Goal: Information Seeking & Learning: Check status

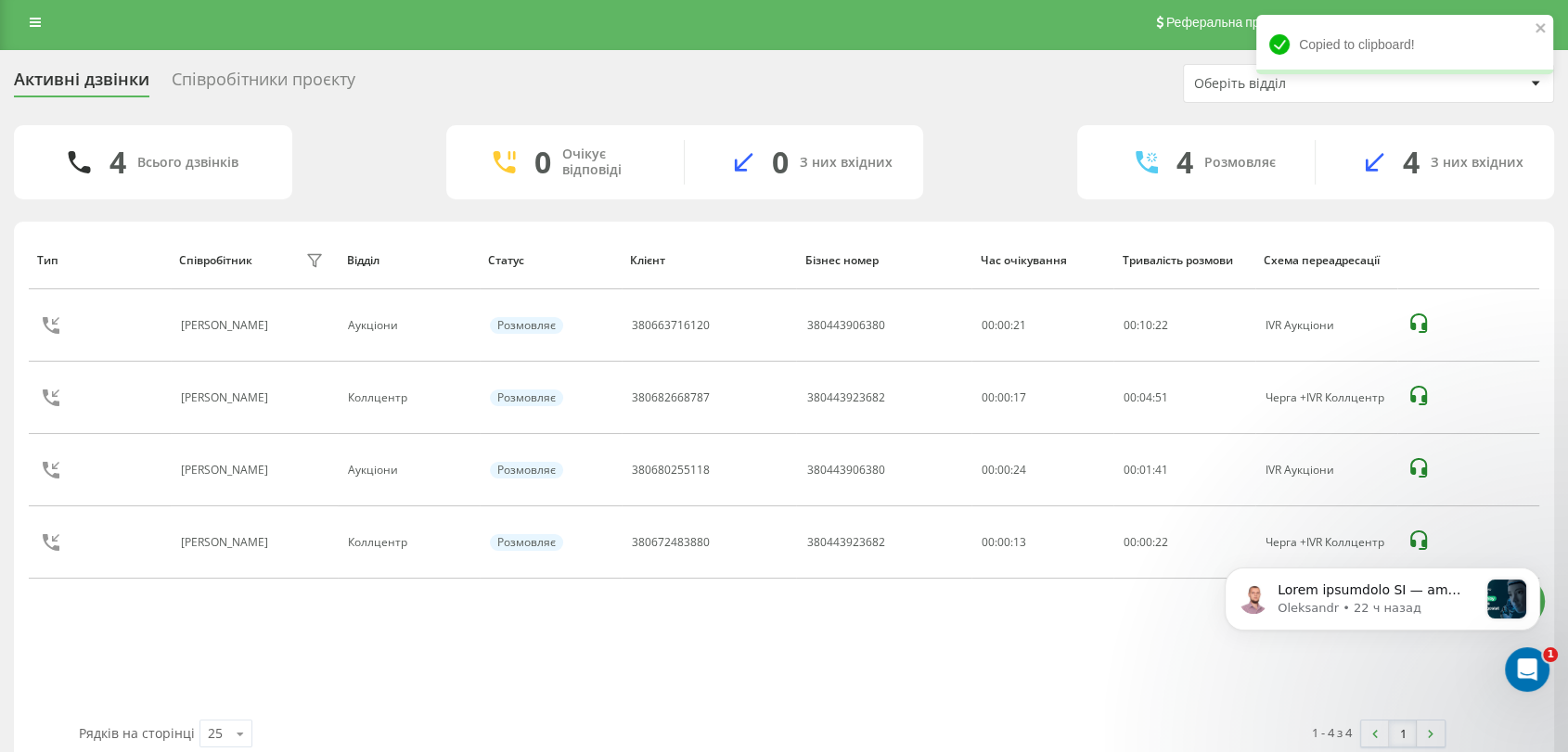
scroll to position [6, 0]
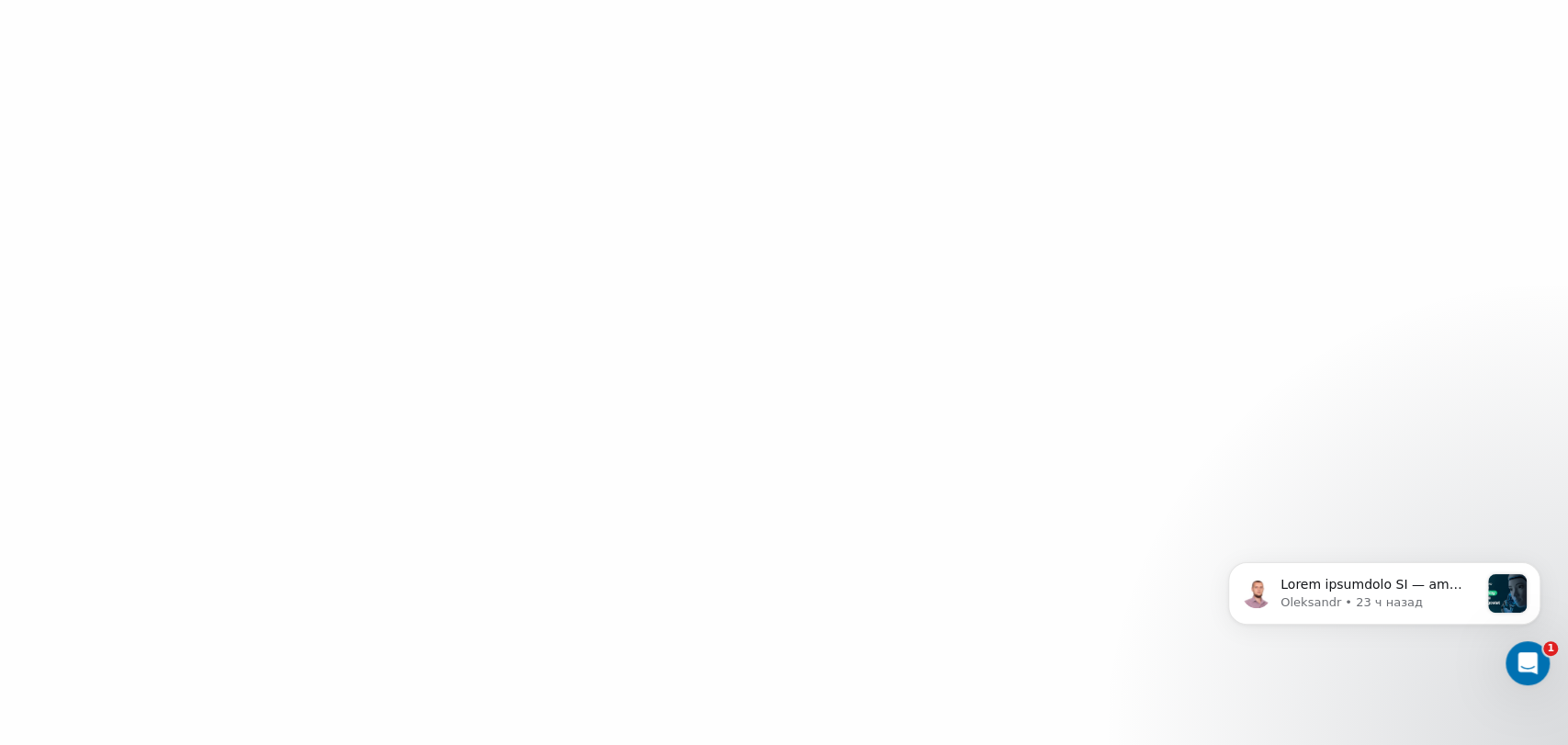
click at [1516, 239] on div at bounding box center [784, 372] width 1568 height 745
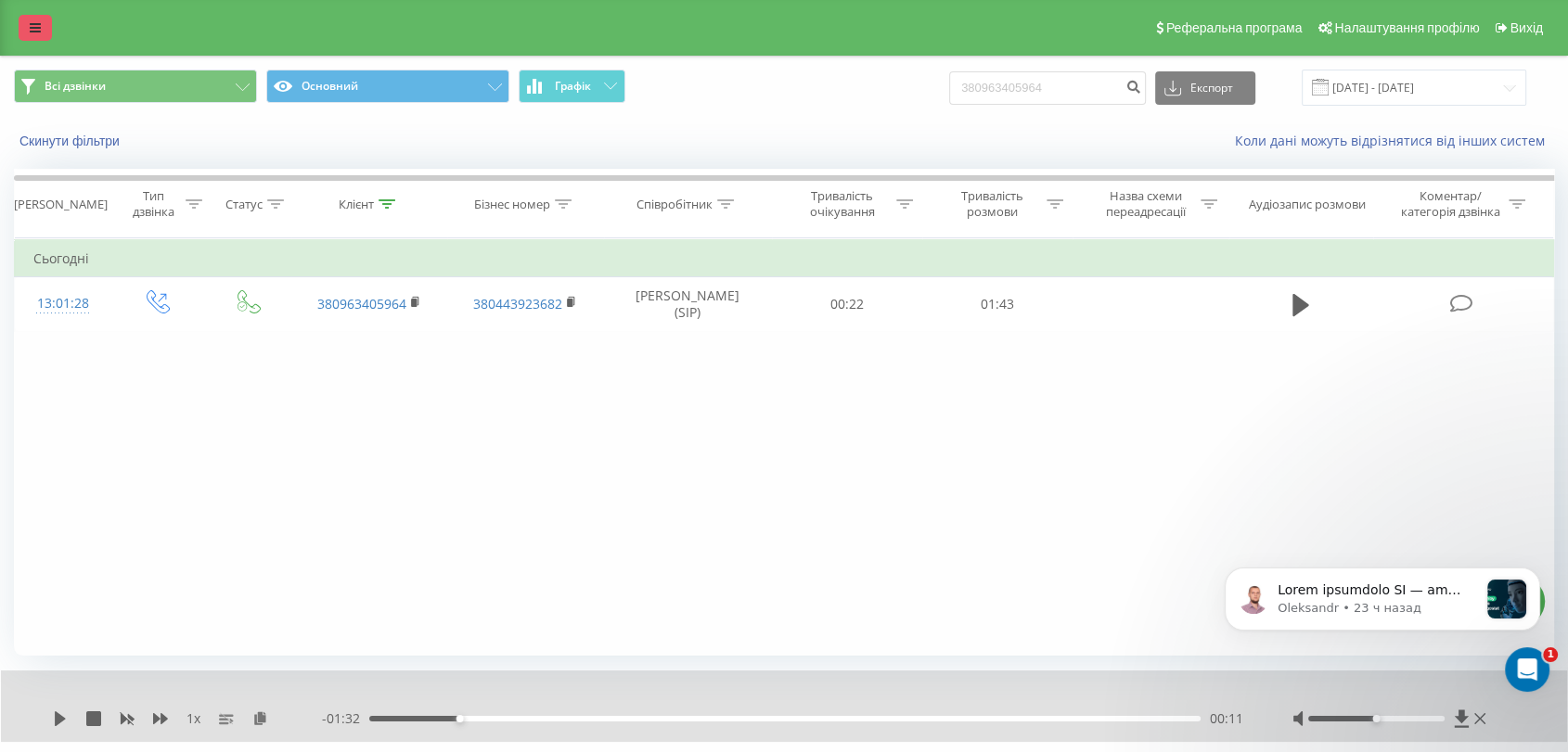
click at [29, 18] on link at bounding box center [35, 27] width 33 height 26
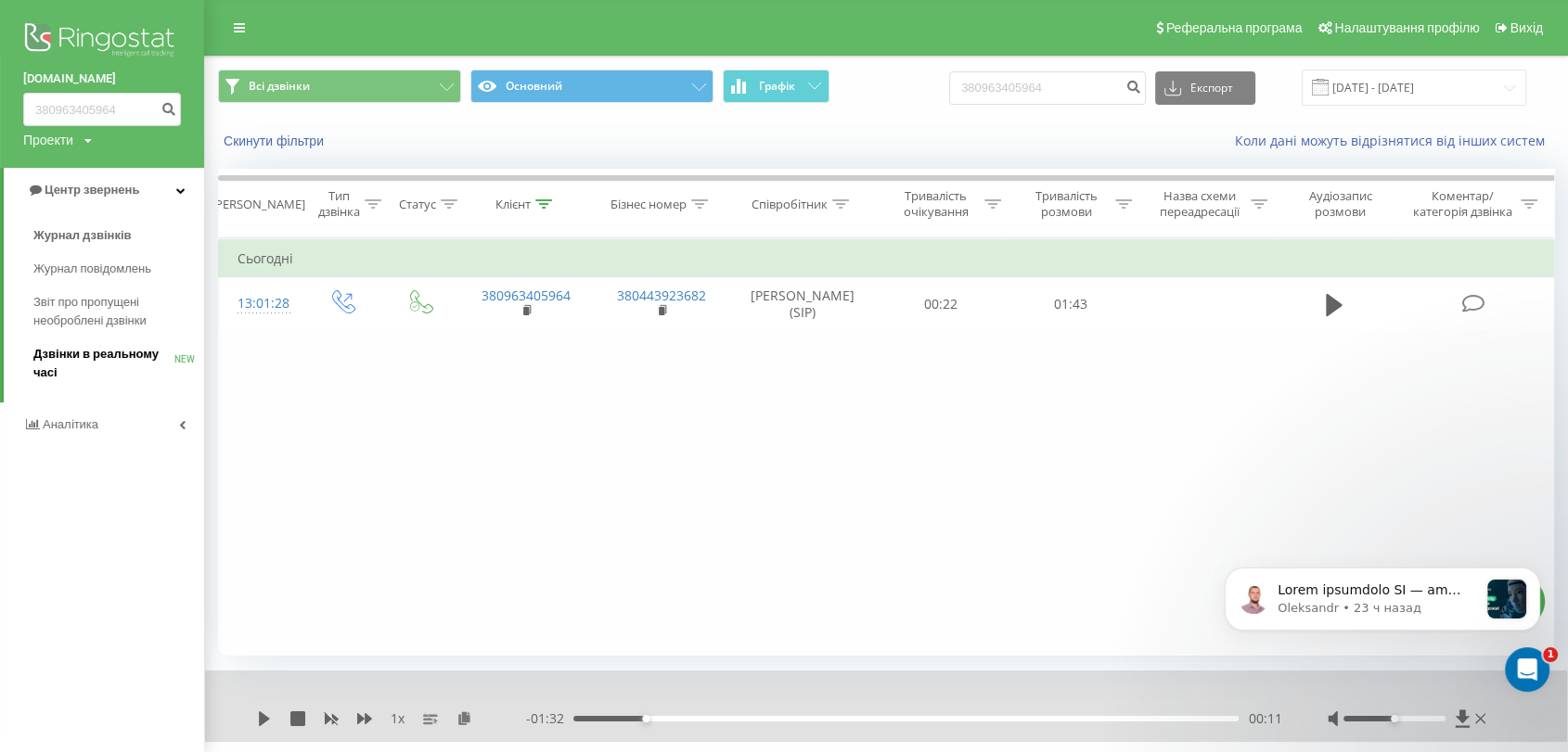
click at [85, 352] on span "Дзвінки в реальному часі" at bounding box center [104, 363] width 141 height 37
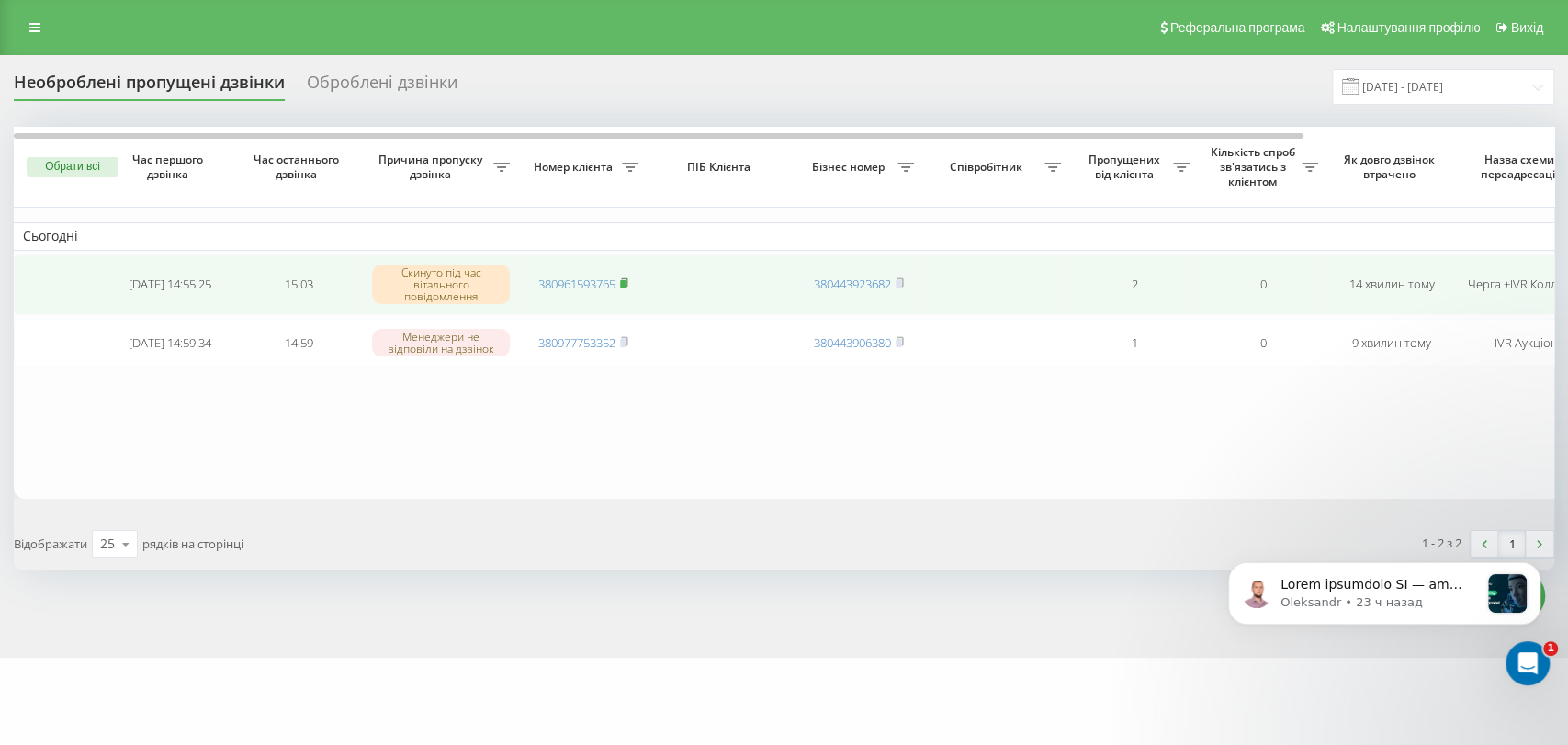
click at [628, 282] on icon at bounding box center [624, 282] width 9 height 11
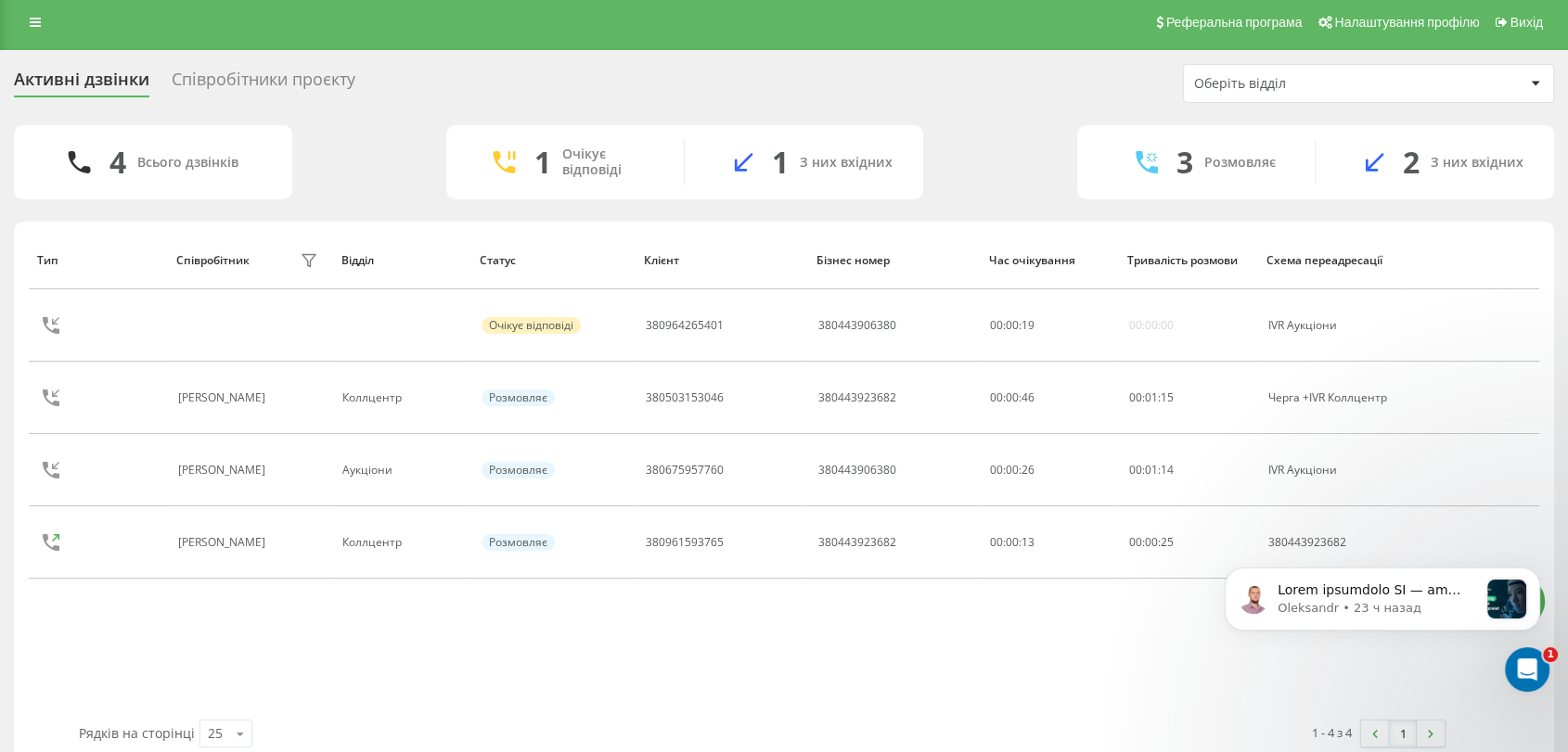
drag, startPoint x: 638, startPoint y: 671, endPoint x: 622, endPoint y: 668, distance: 16.3
click at [638, 671] on div "Тип Співробітник фільтру Відділ Статус Клієнт Бізнес номер Час очікування Трива…" at bounding box center [784, 475] width 1510 height 489
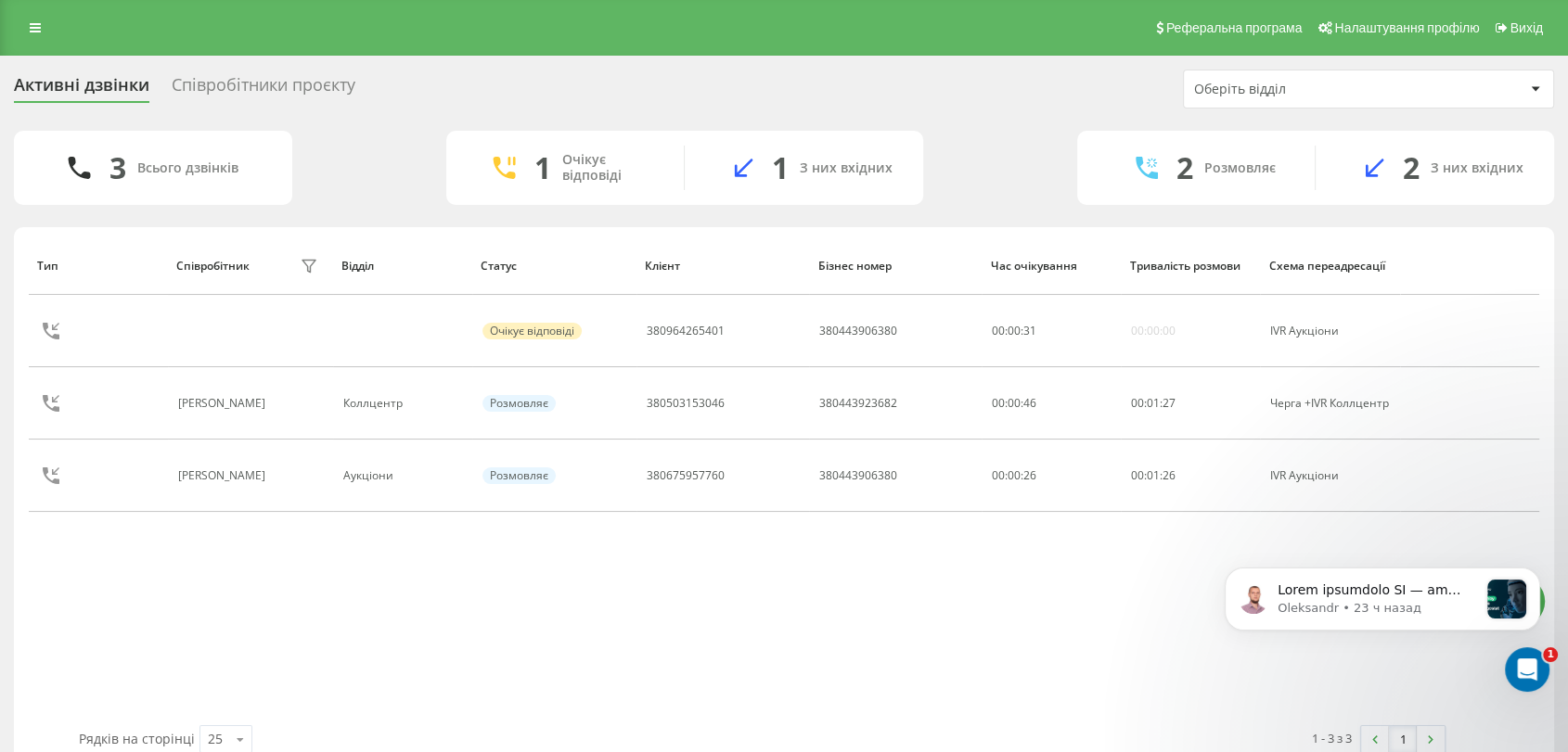
click at [245, 89] on div "Співробітники проєкту" at bounding box center [263, 89] width 184 height 28
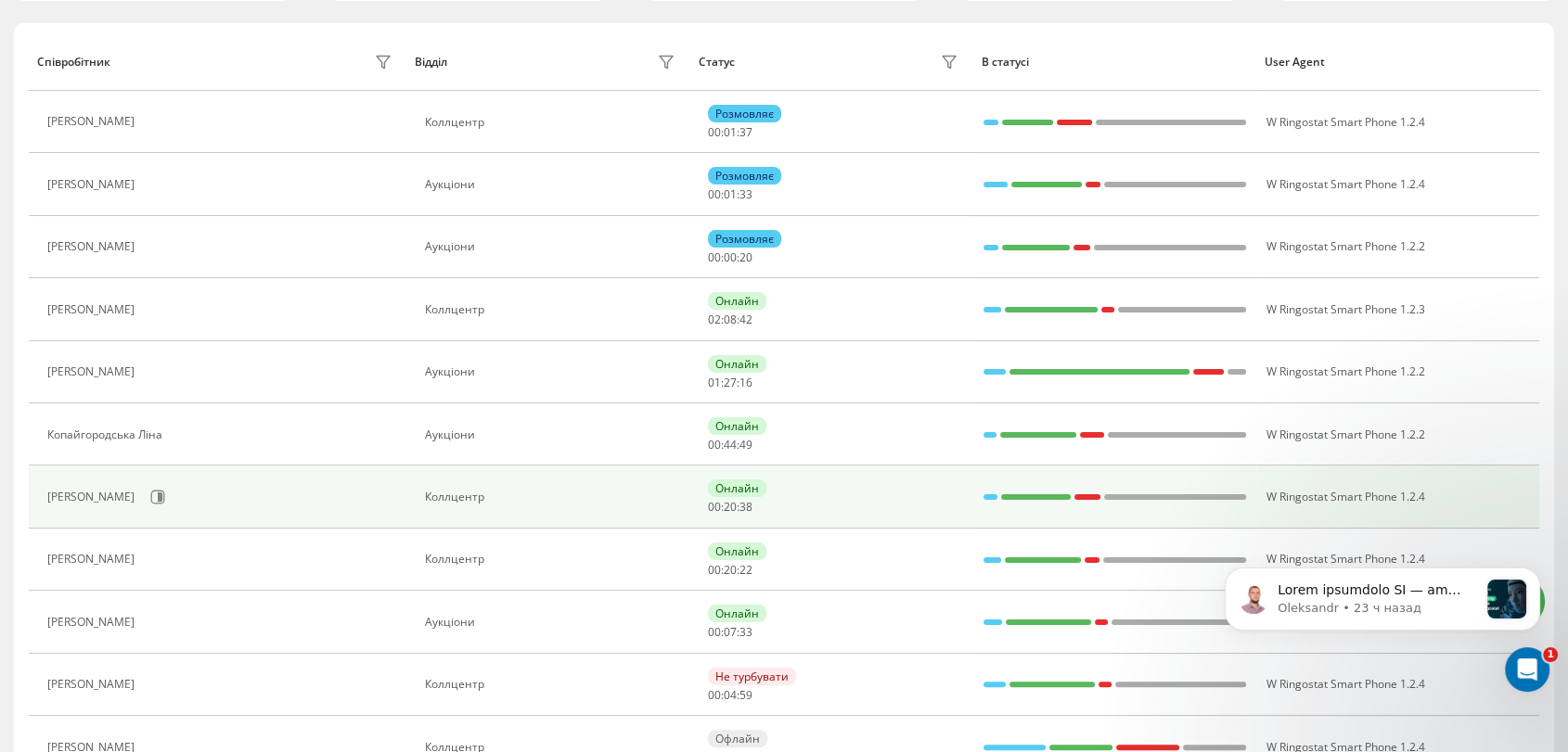
scroll to position [206, 0]
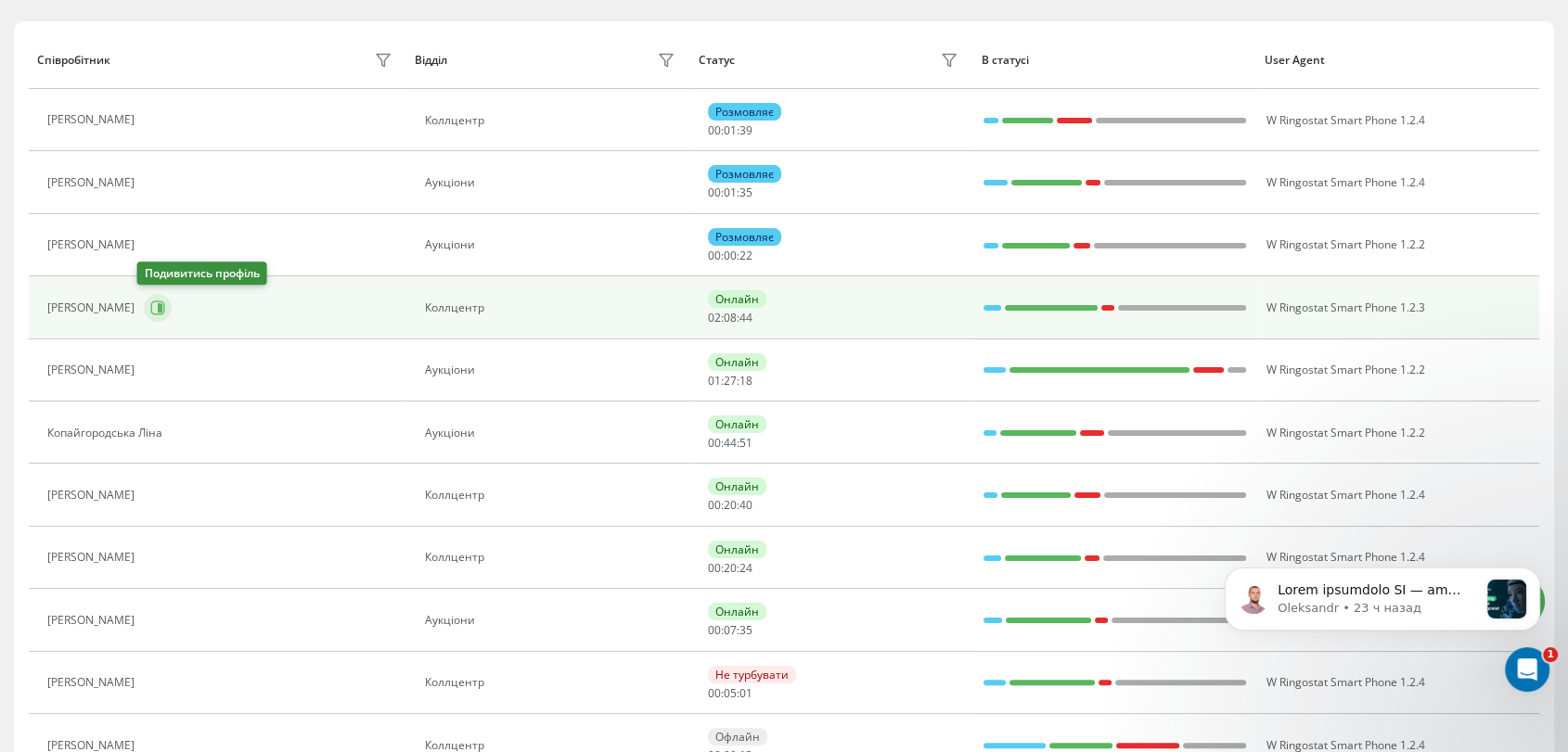
click at [159, 313] on button at bounding box center [158, 307] width 27 height 27
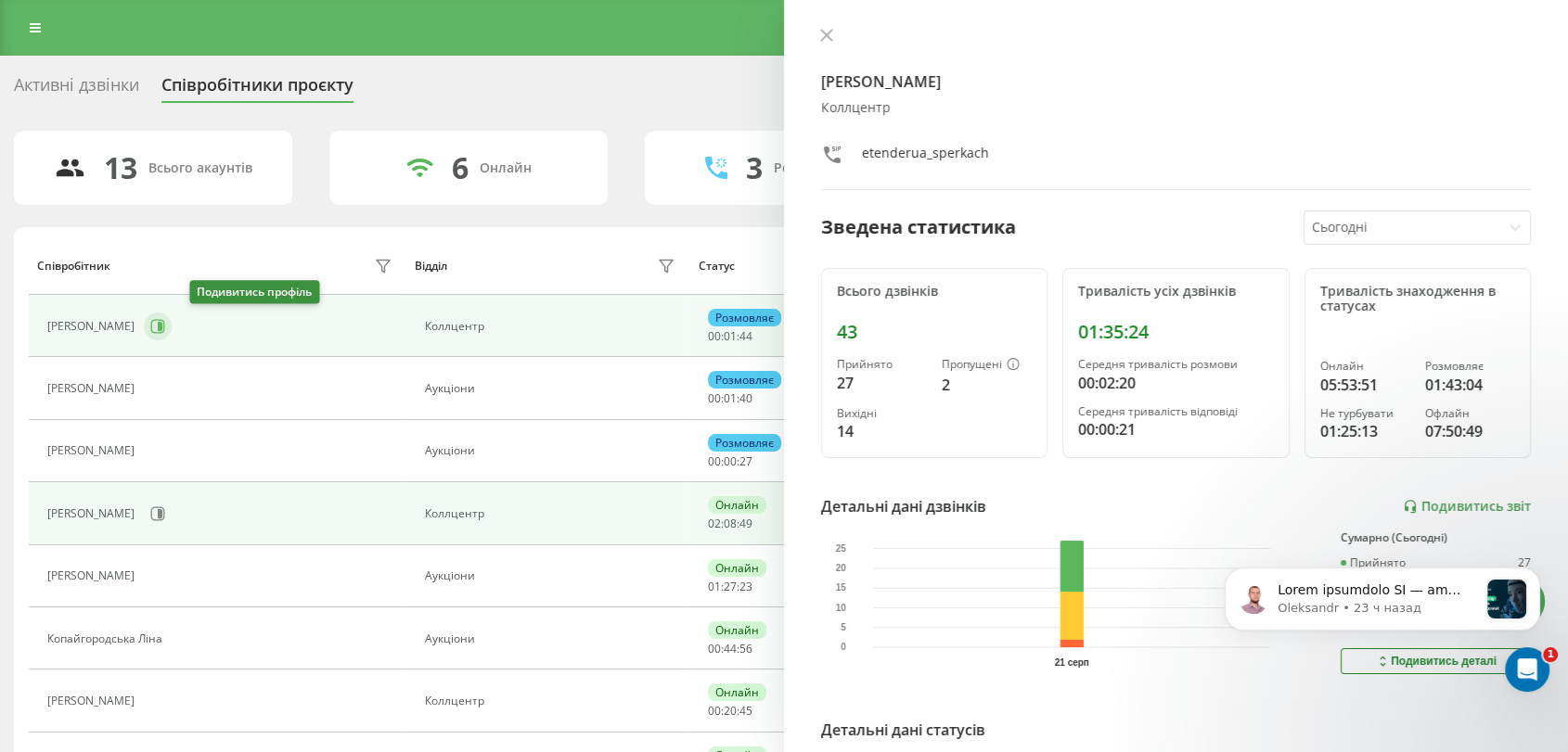
click at [163, 328] on icon at bounding box center [160, 326] width 5 height 9
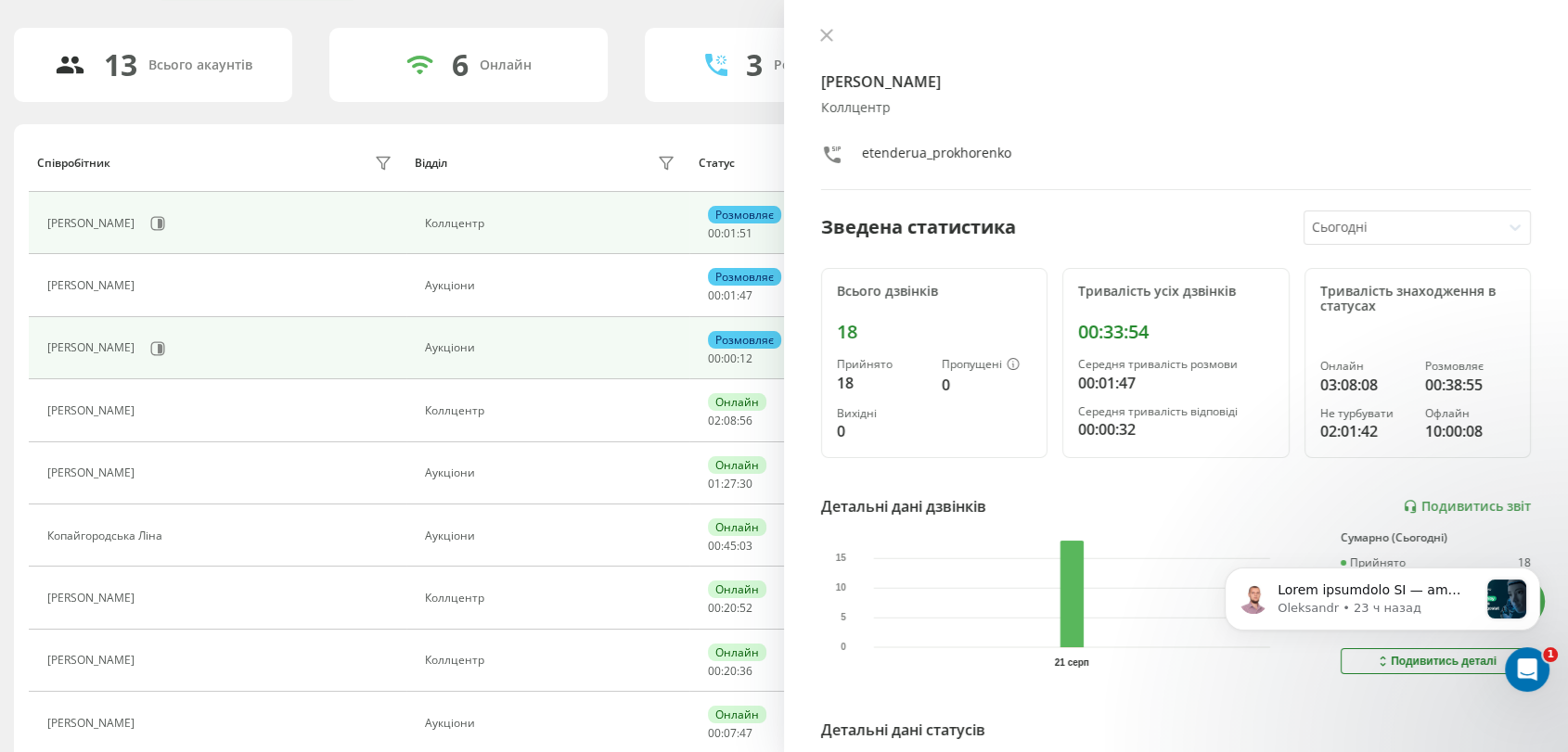
scroll to position [206, 0]
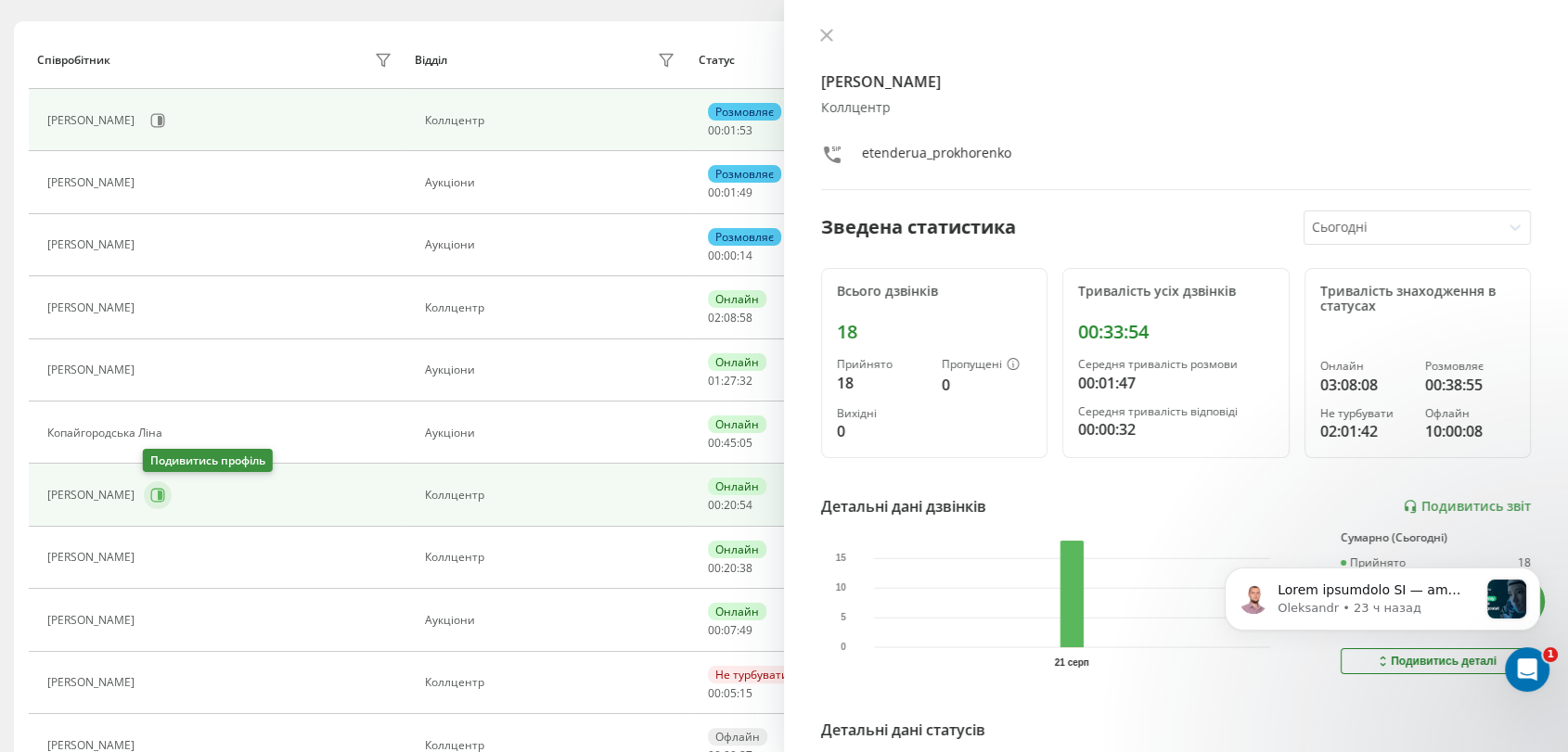
click at [157, 489] on icon at bounding box center [157, 494] width 15 height 15
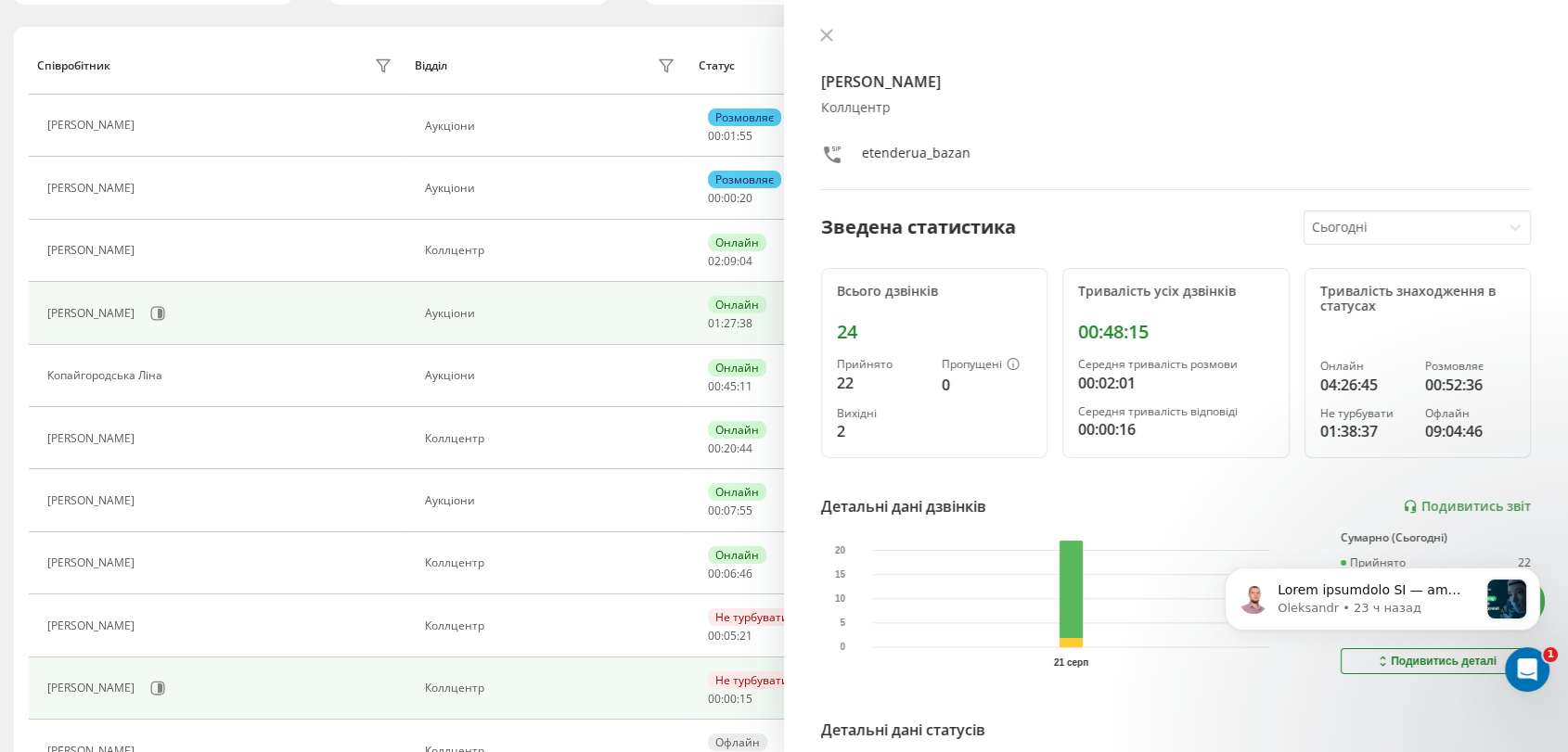
scroll to position [349, 0]
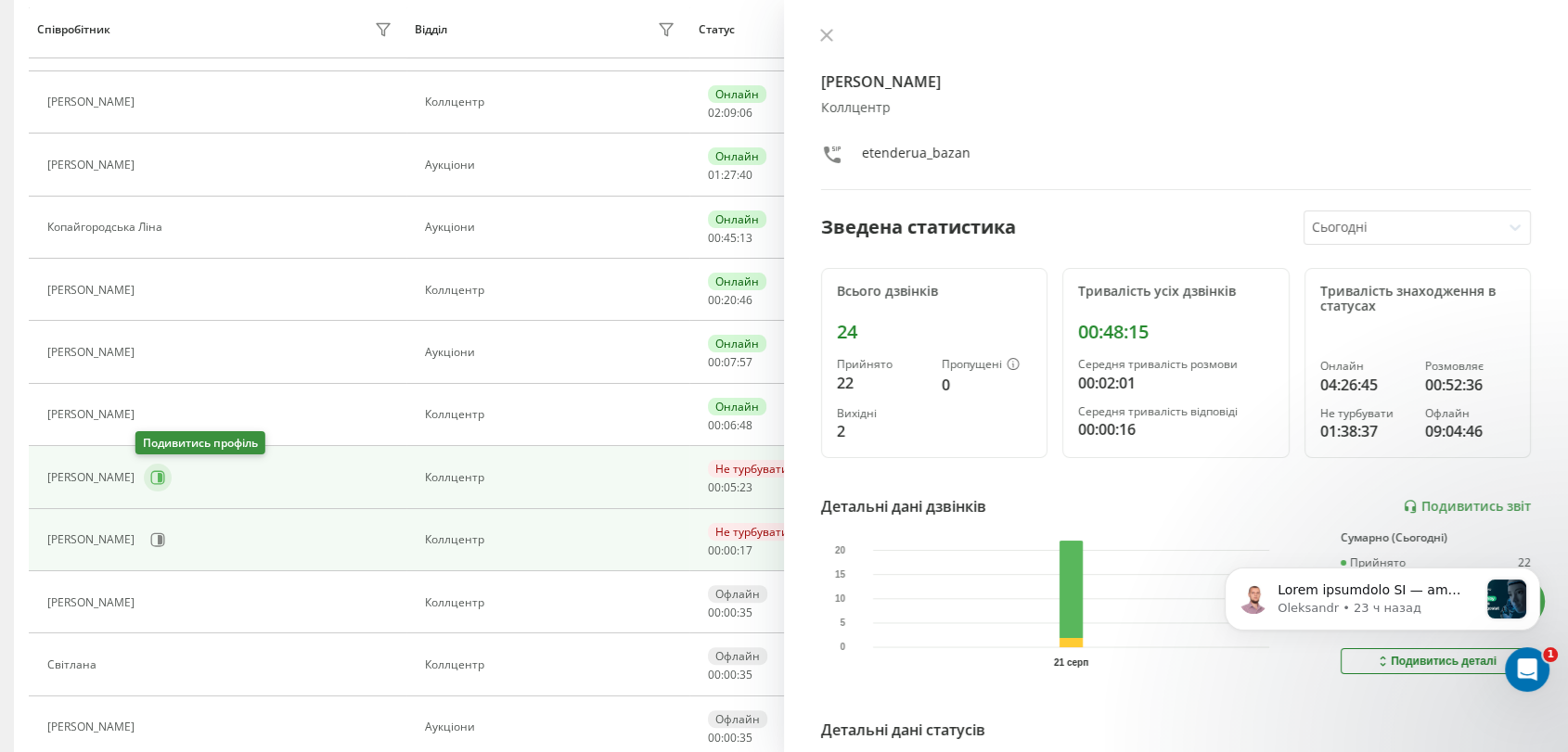
click at [158, 473] on icon at bounding box center [160, 477] width 5 height 9
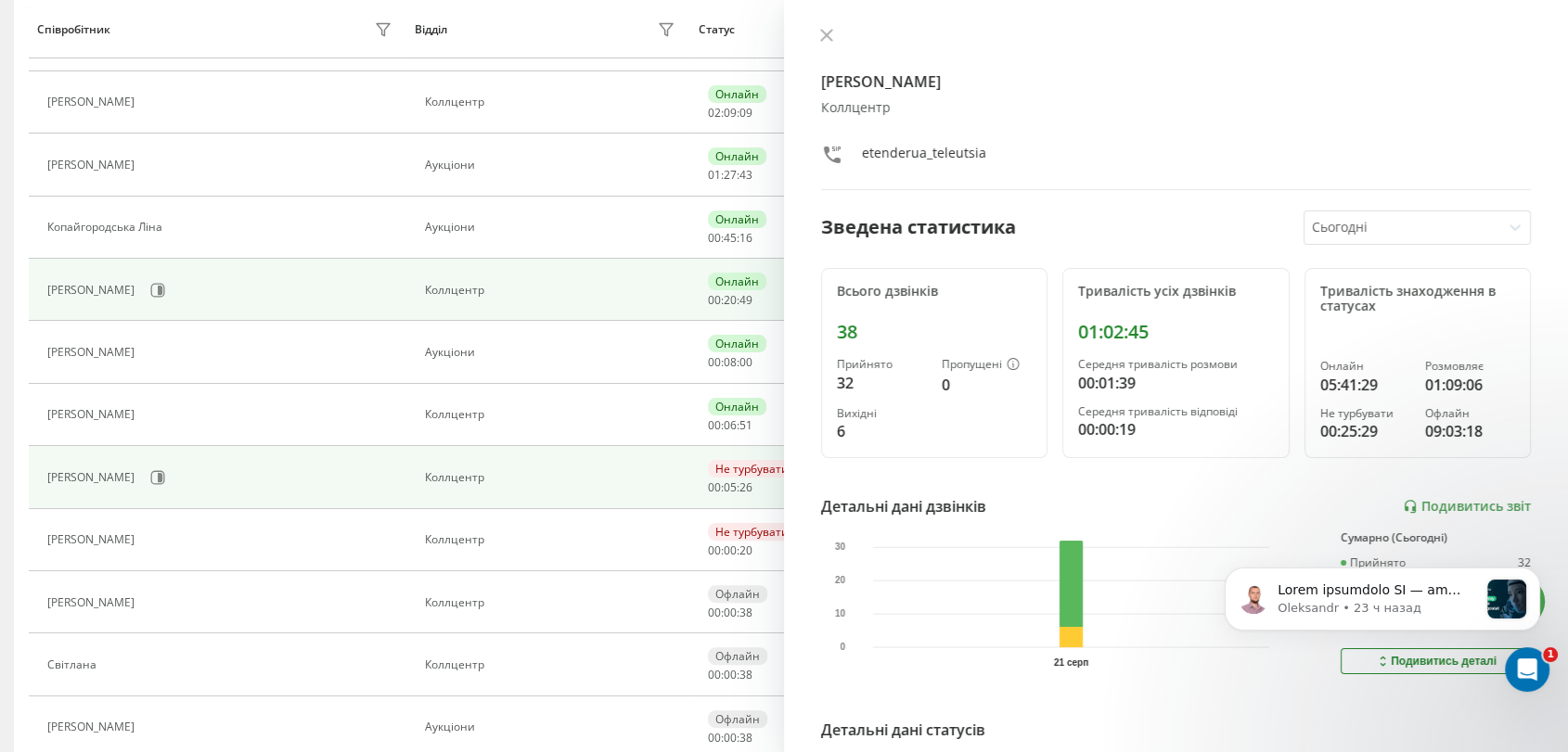
scroll to position [40, 0]
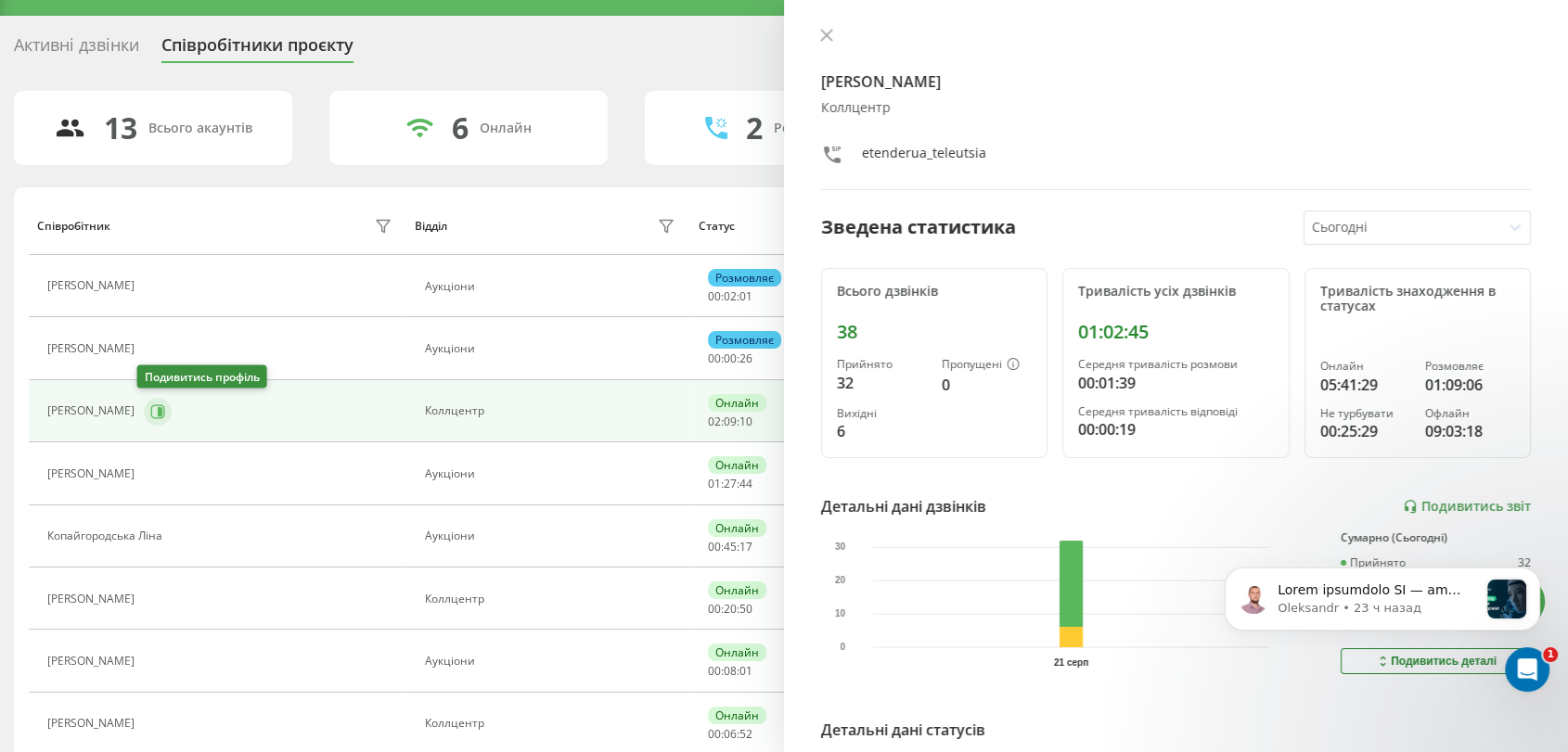
click at [151, 418] on button at bounding box center [158, 411] width 27 height 27
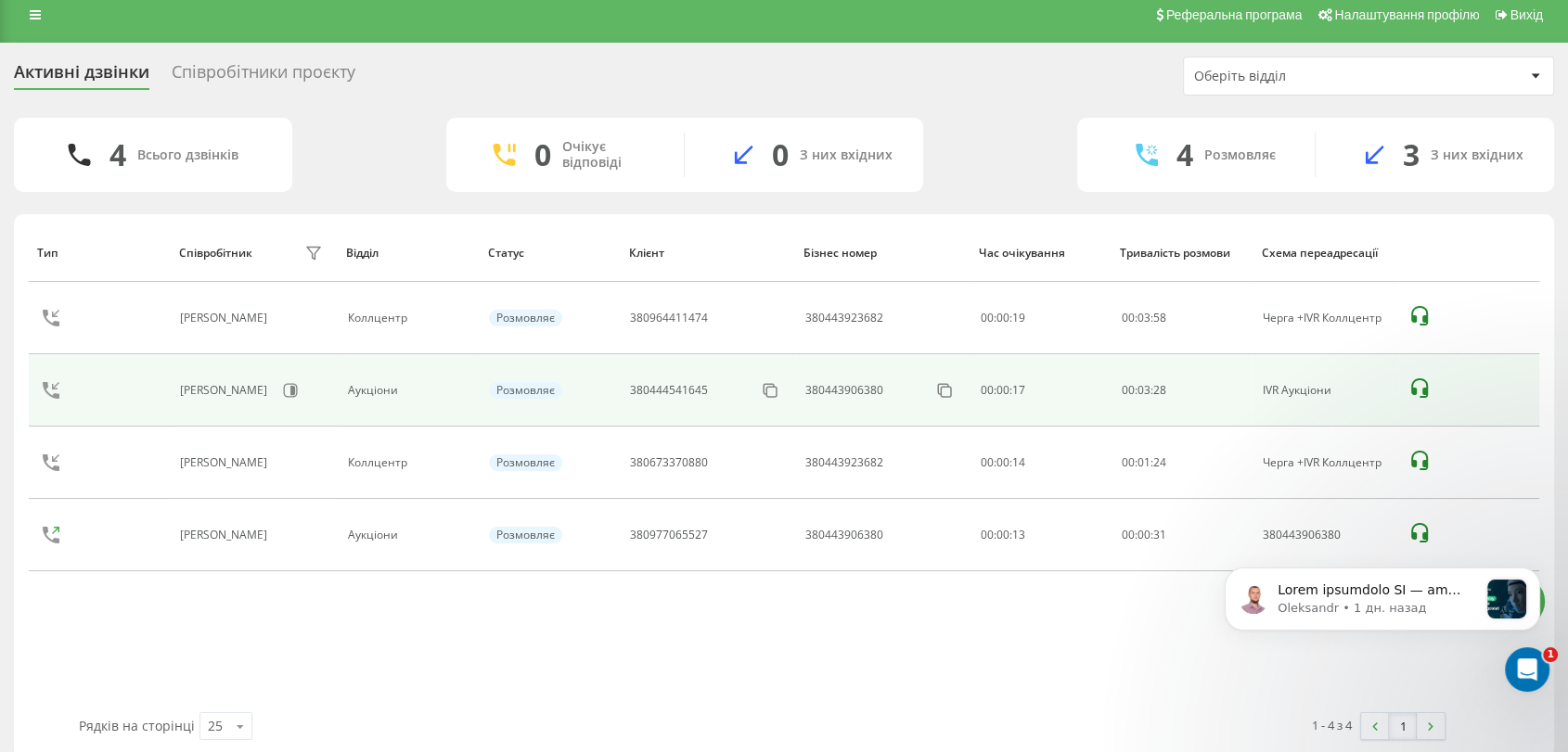
scroll to position [33, 0]
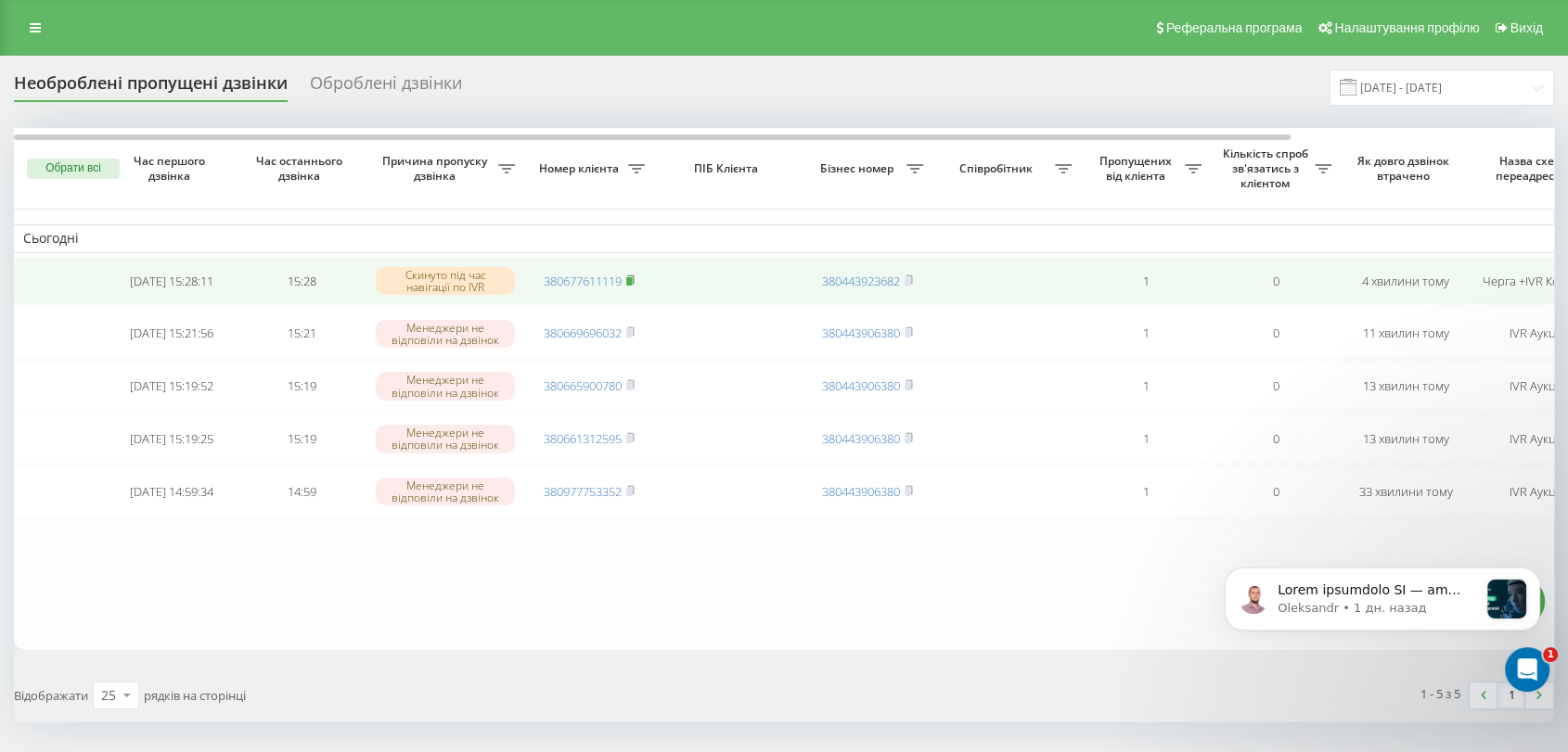
click at [632, 280] on rect at bounding box center [629, 281] width 6 height 9
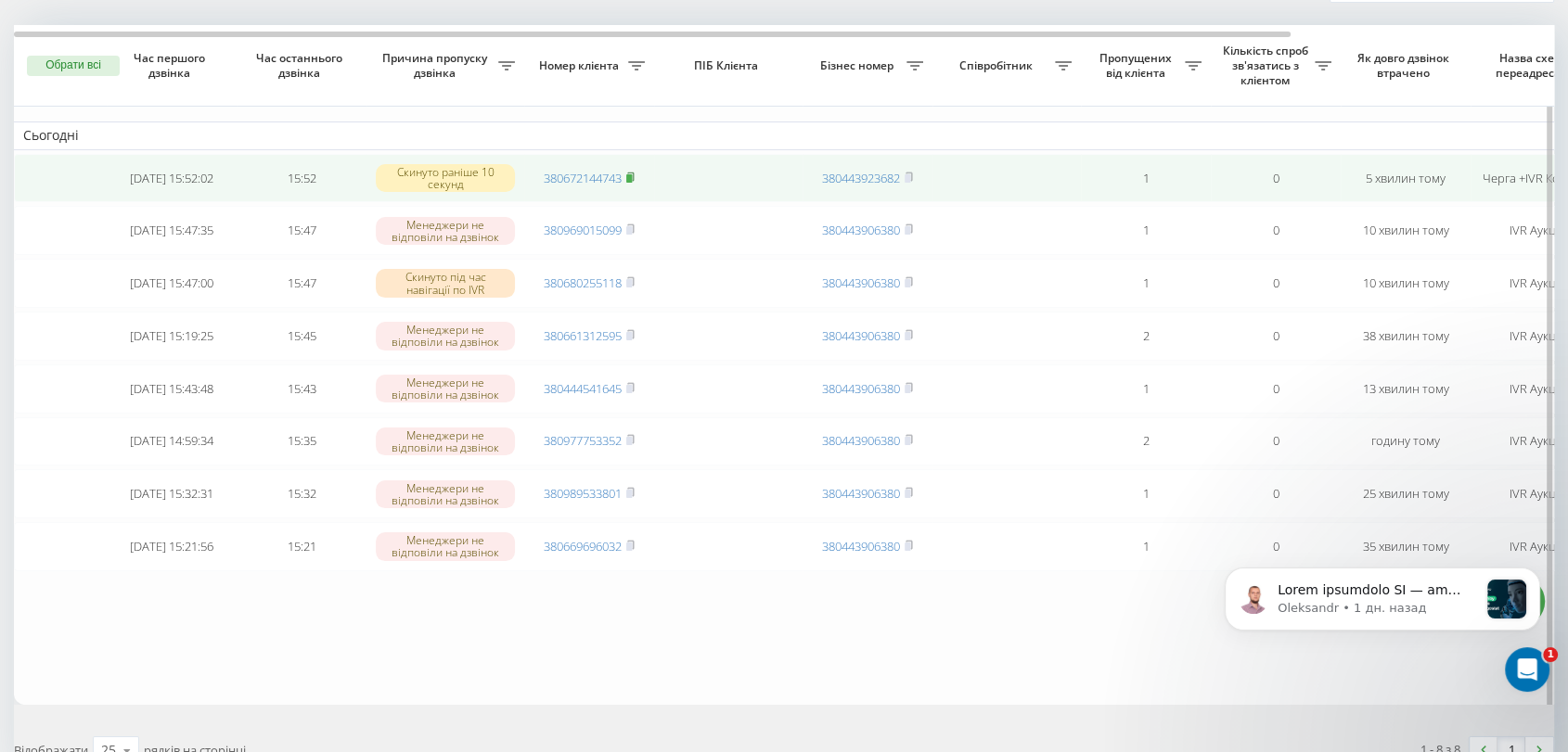
click at [632, 178] on rect at bounding box center [629, 178] width 6 height 9
click at [627, 176] on span "380672144743" at bounding box center [589, 177] width 91 height 17
click at [635, 176] on icon at bounding box center [630, 176] width 9 height 11
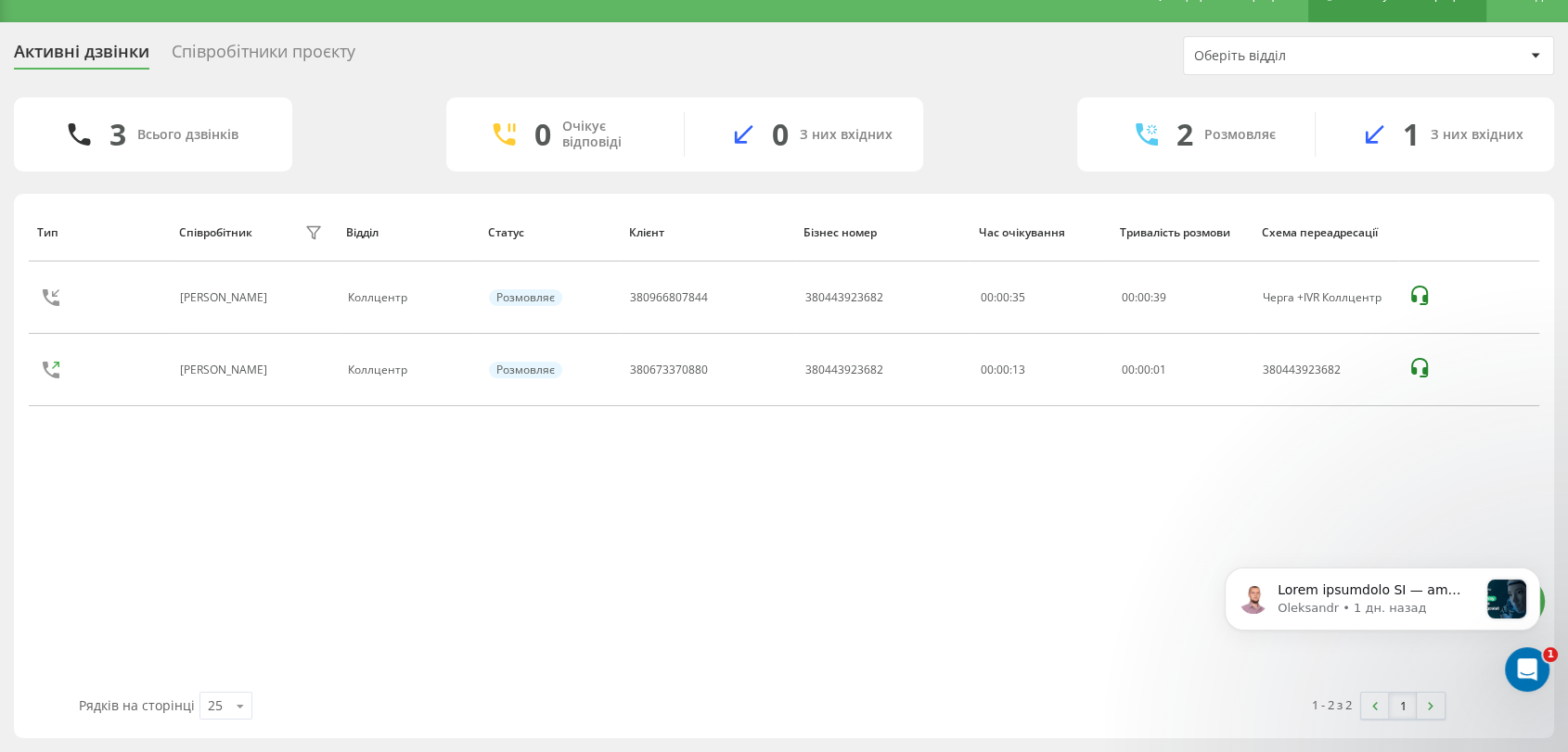
scroll to position [6, 0]
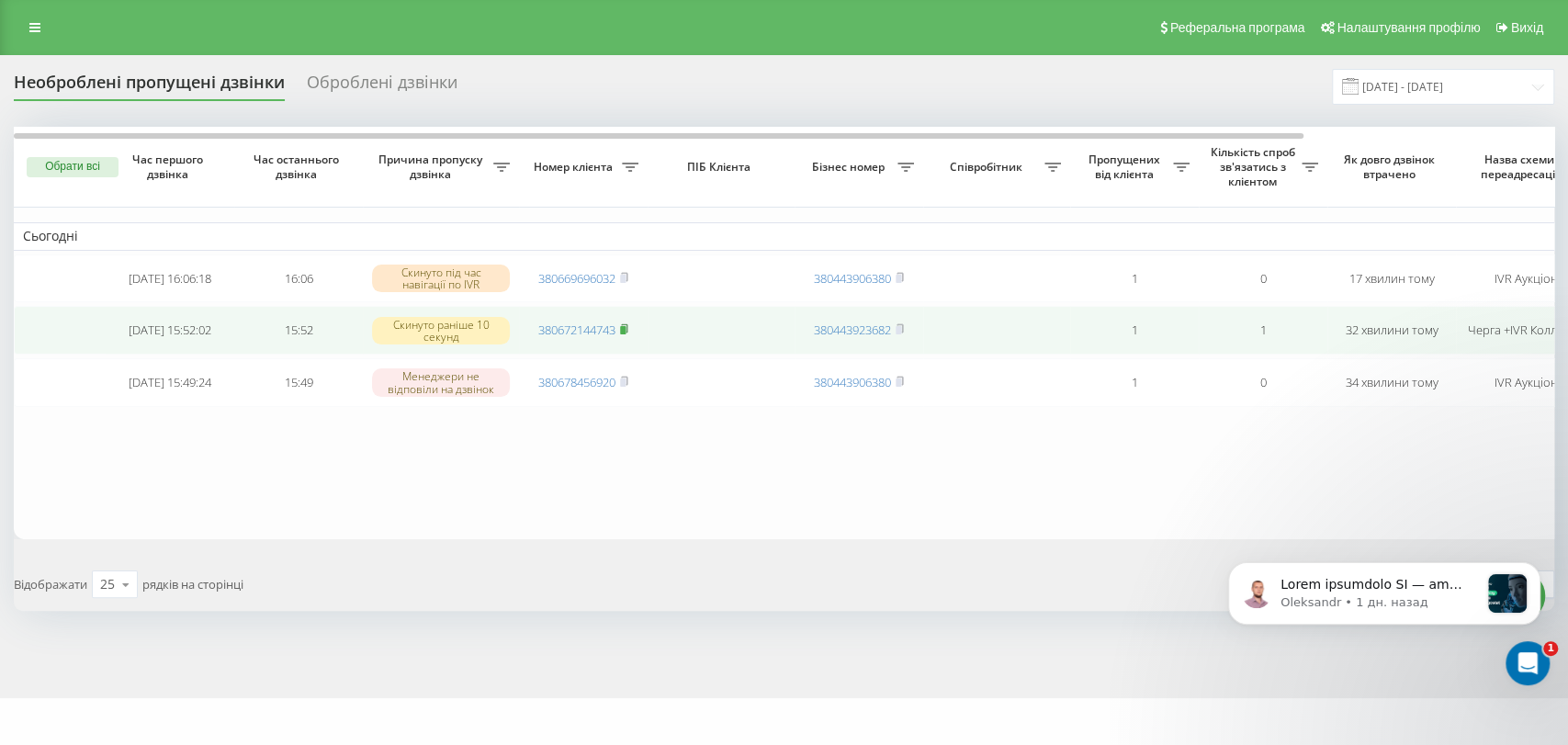
click at [625, 335] on rect at bounding box center [623, 330] width 6 height 9
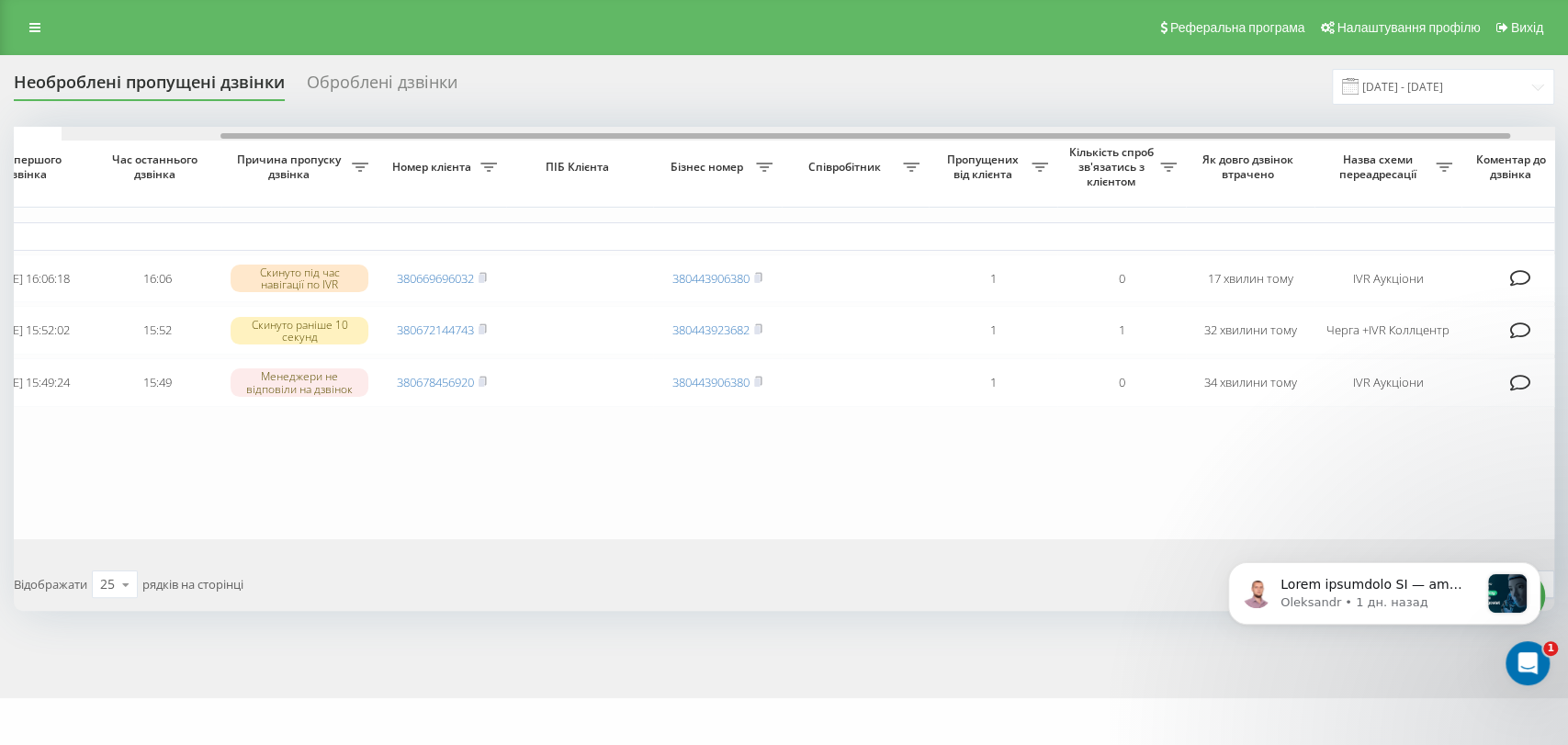
scroll to position [0, 190]
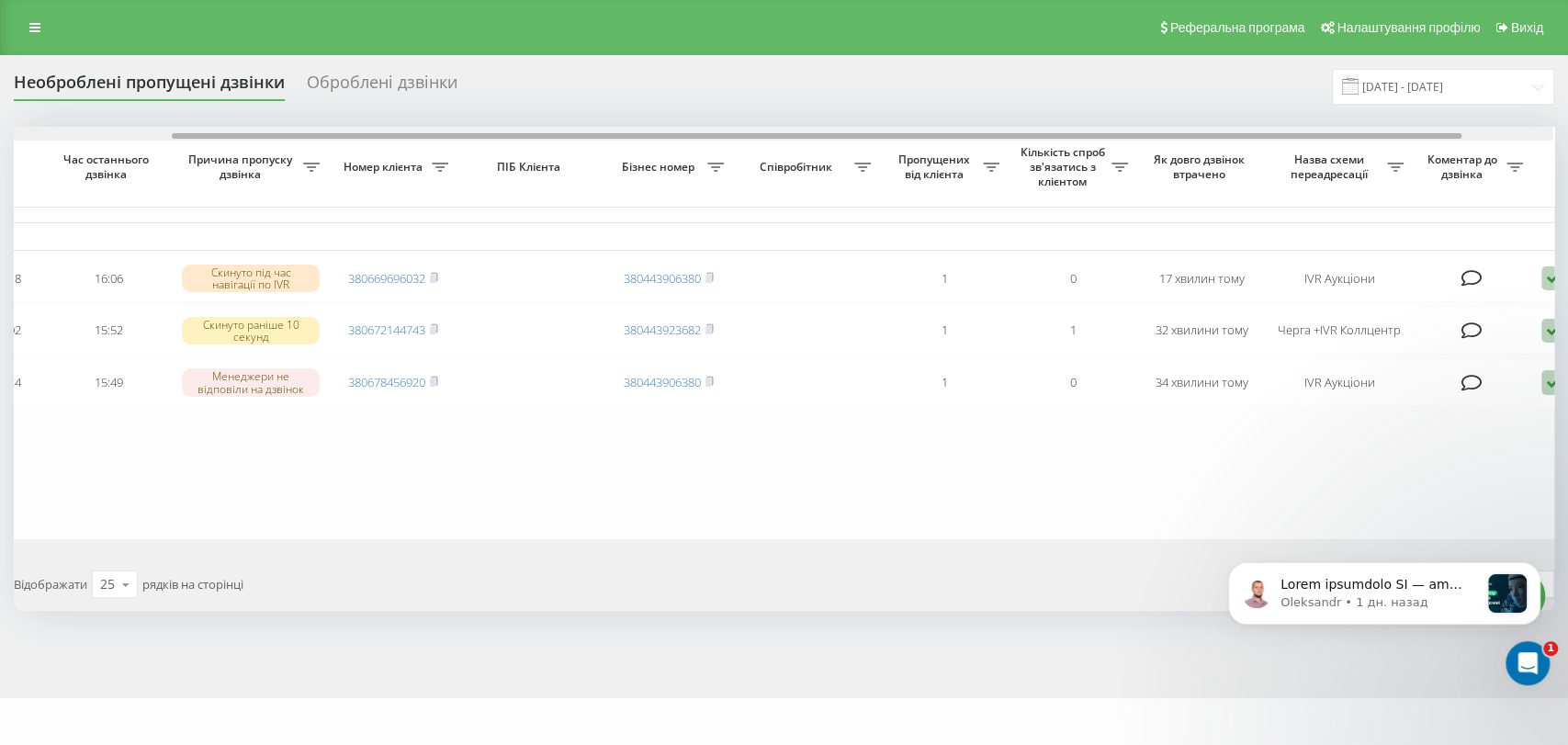
drag, startPoint x: 1087, startPoint y: 136, endPoint x: 1242, endPoint y: 127, distance: 155.3
click at [1242, 127] on div at bounding box center [782, 134] width 1539 height 14
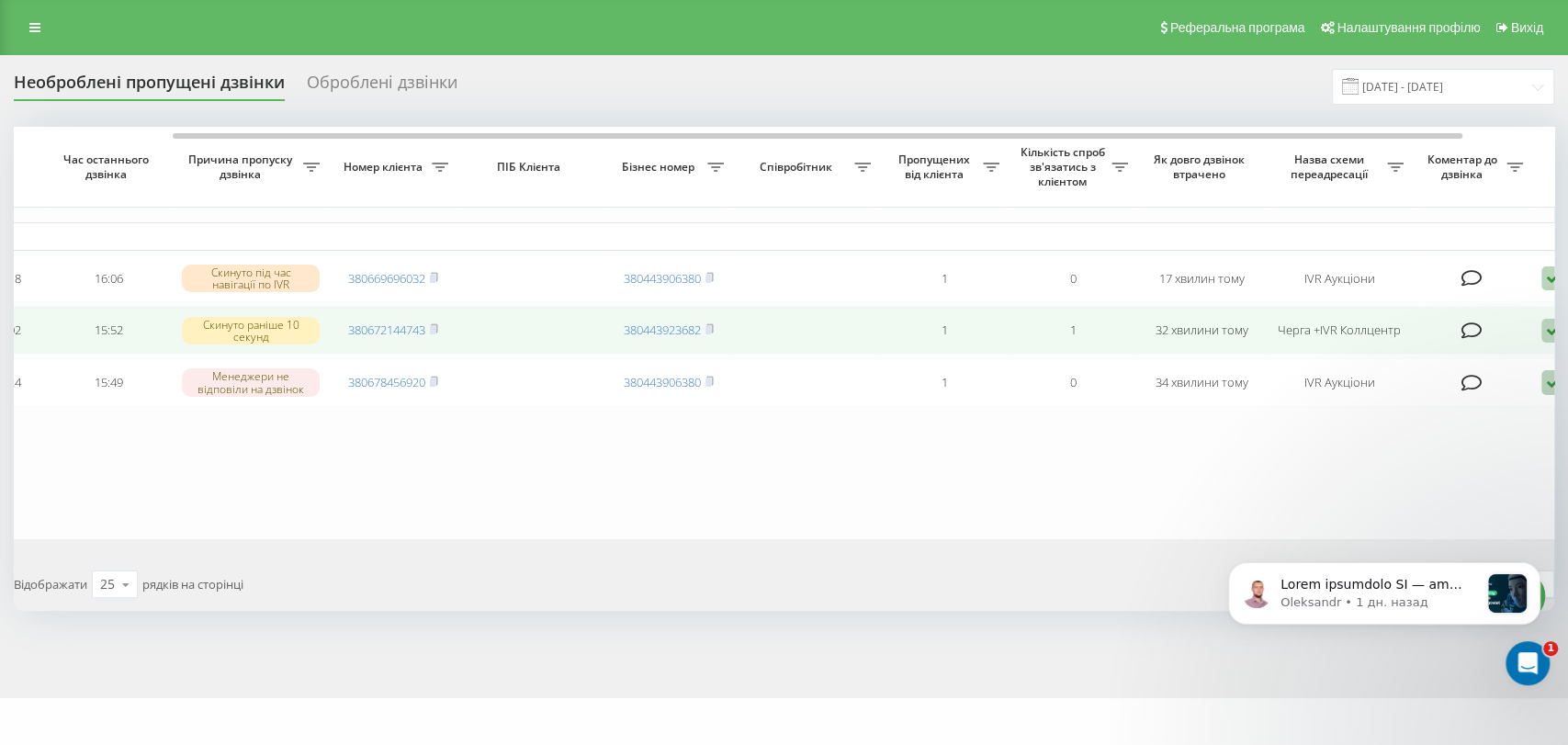
click at [1548, 333] on icon at bounding box center [1552, 332] width 22 height 25
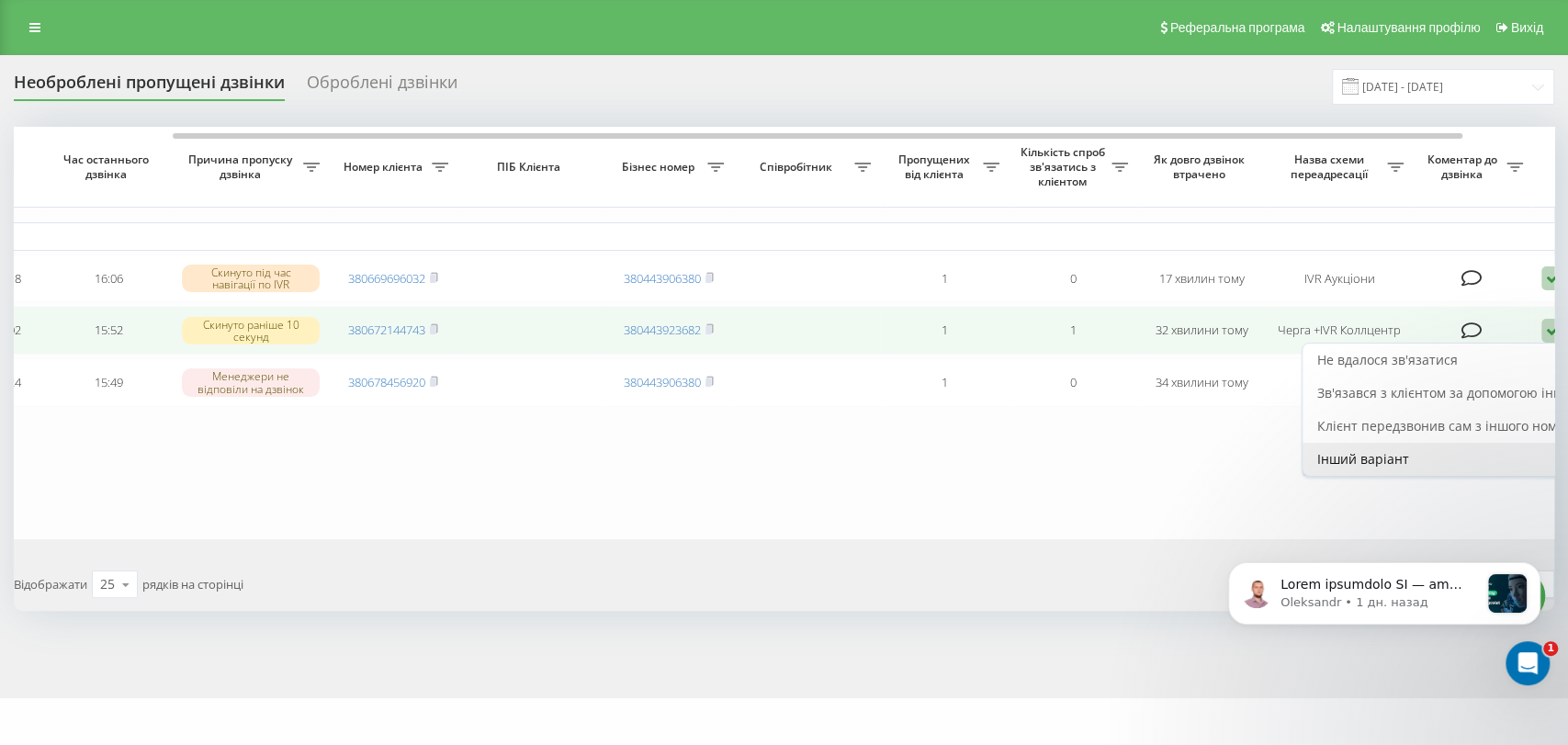
click at [1391, 460] on span "Інший варіант" at bounding box center [1362, 459] width 92 height 17
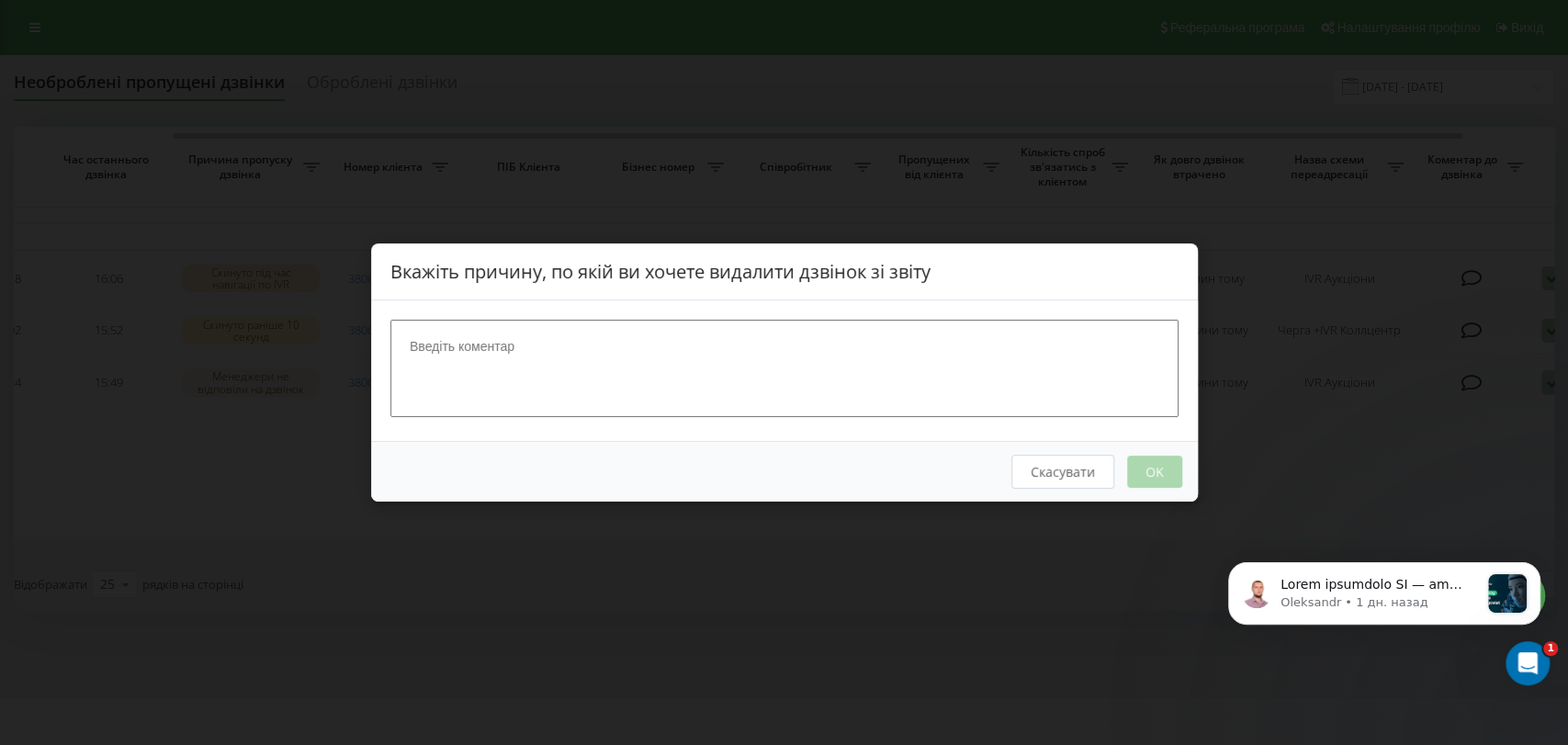
click at [691, 364] on textarea at bounding box center [784, 369] width 788 height 97
type textarea "скидає 2"
click at [1153, 474] on button "OK" at bounding box center [1153, 471] width 55 height 32
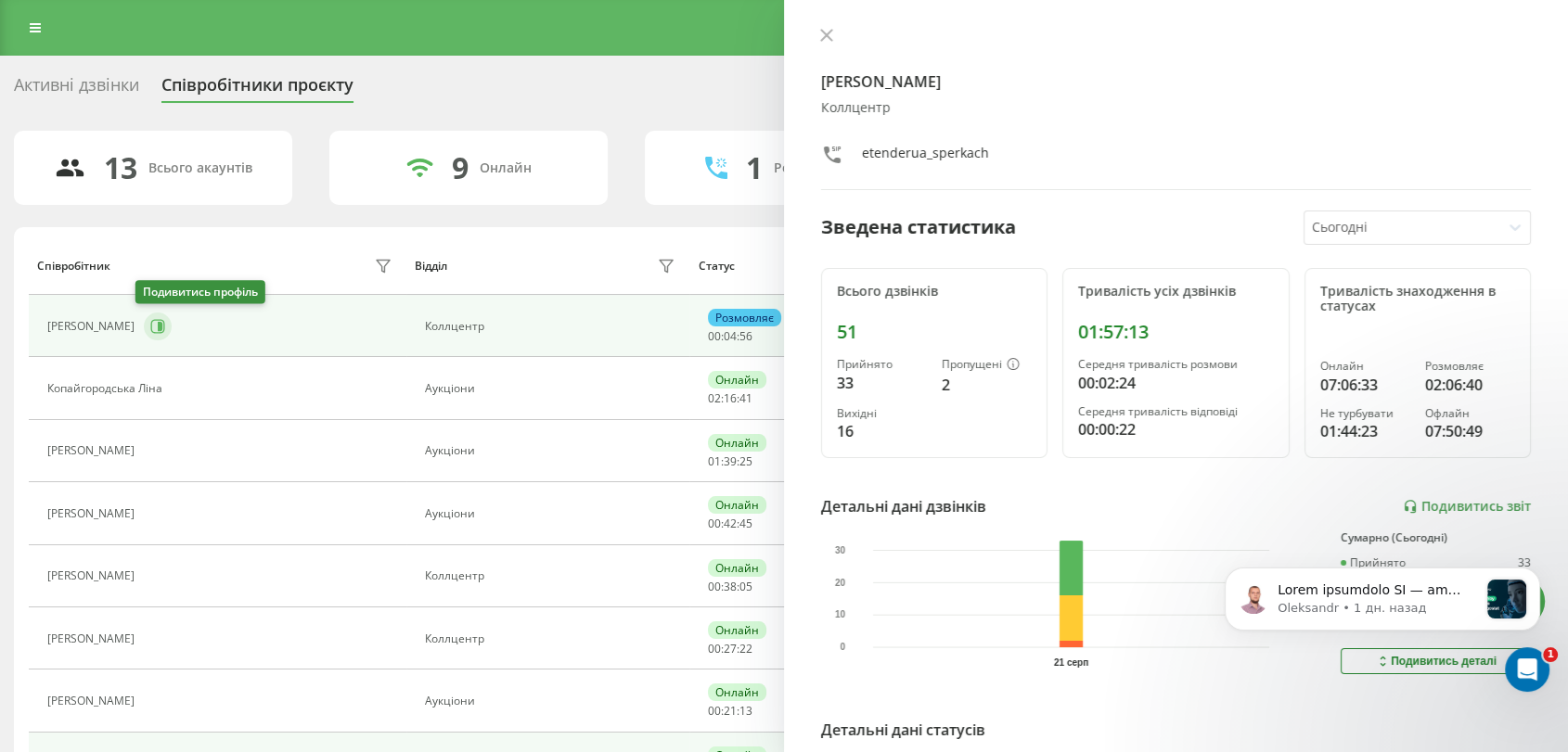
click at [148, 314] on button at bounding box center [158, 326] width 27 height 27
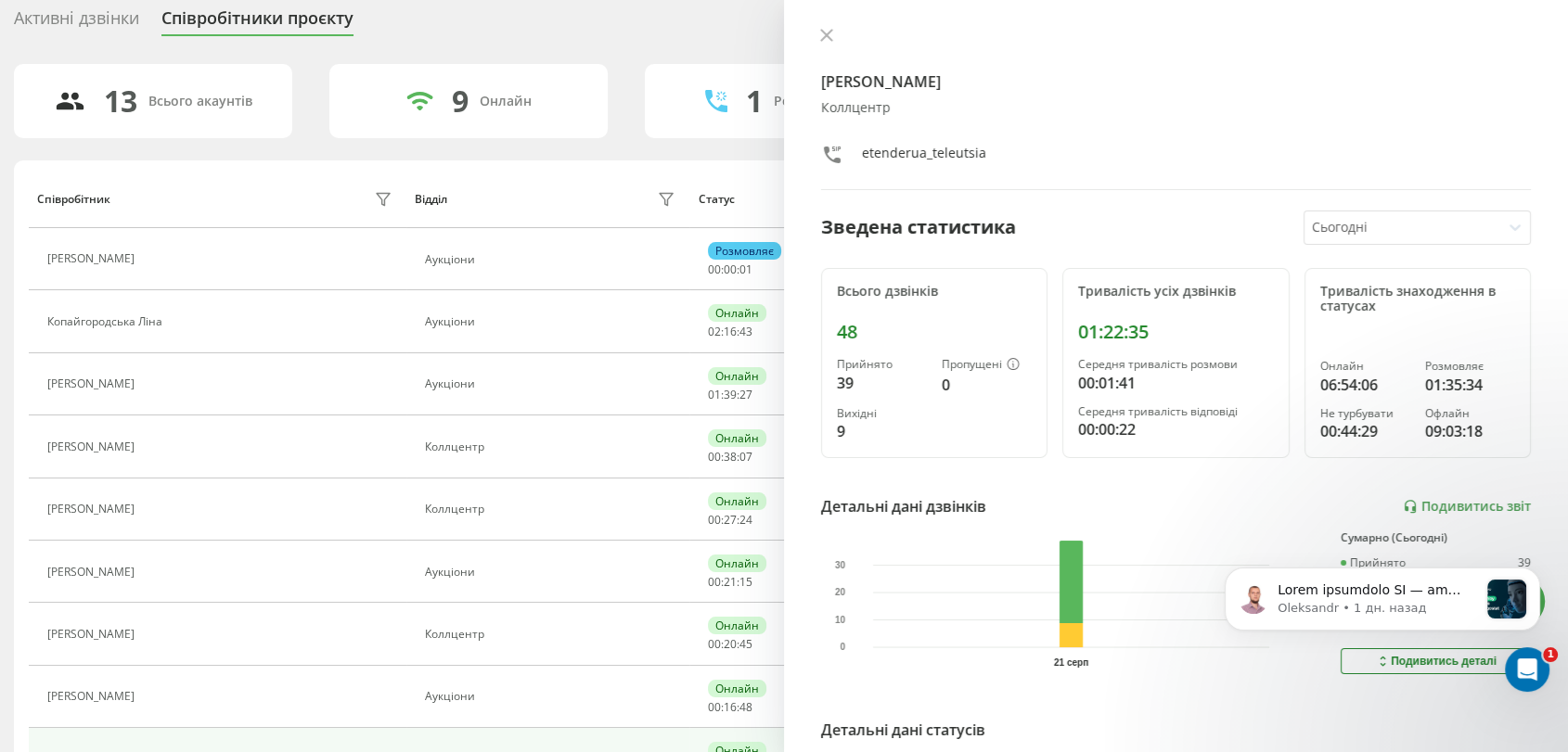
scroll to position [103, 0]
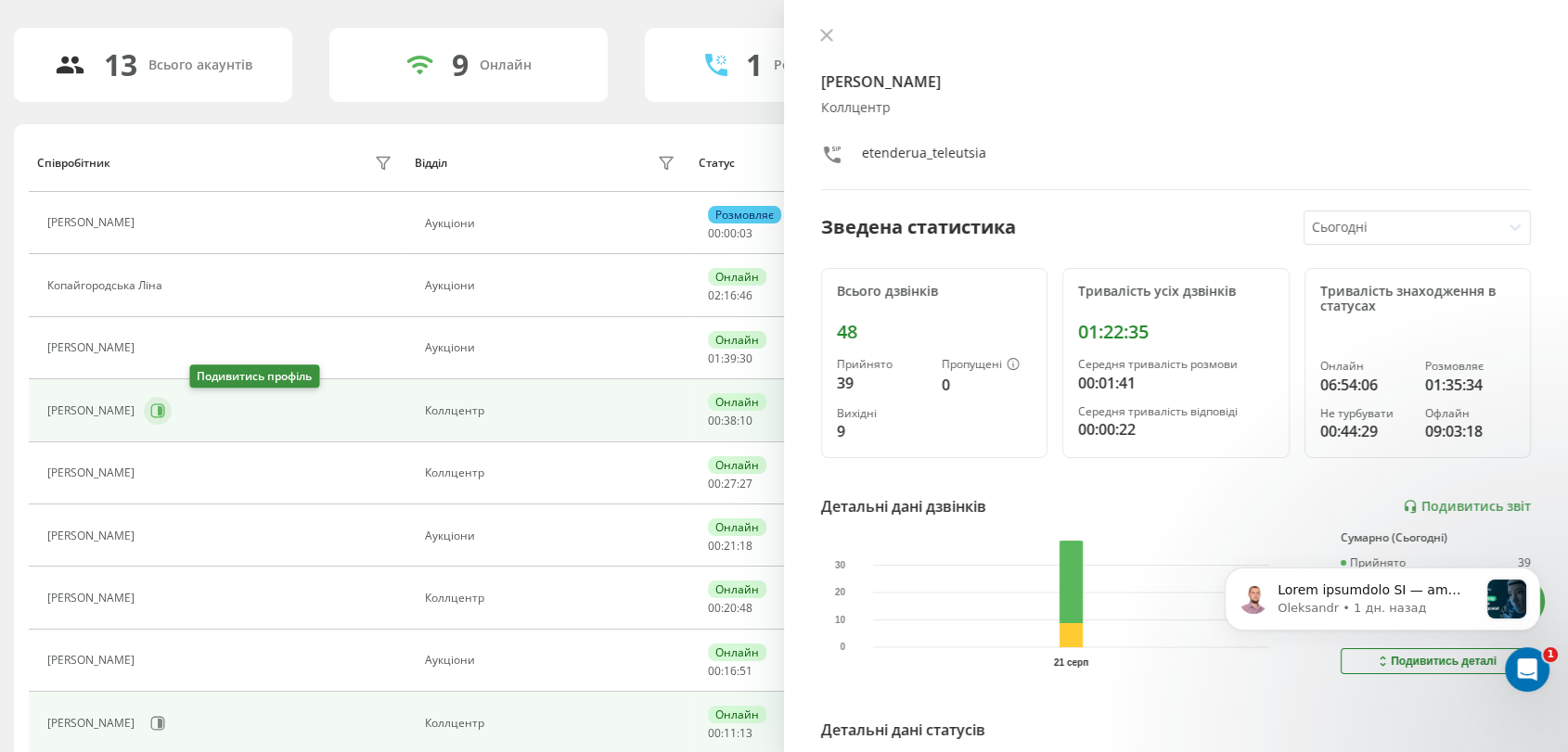
click at [163, 408] on icon at bounding box center [160, 410] width 5 height 9
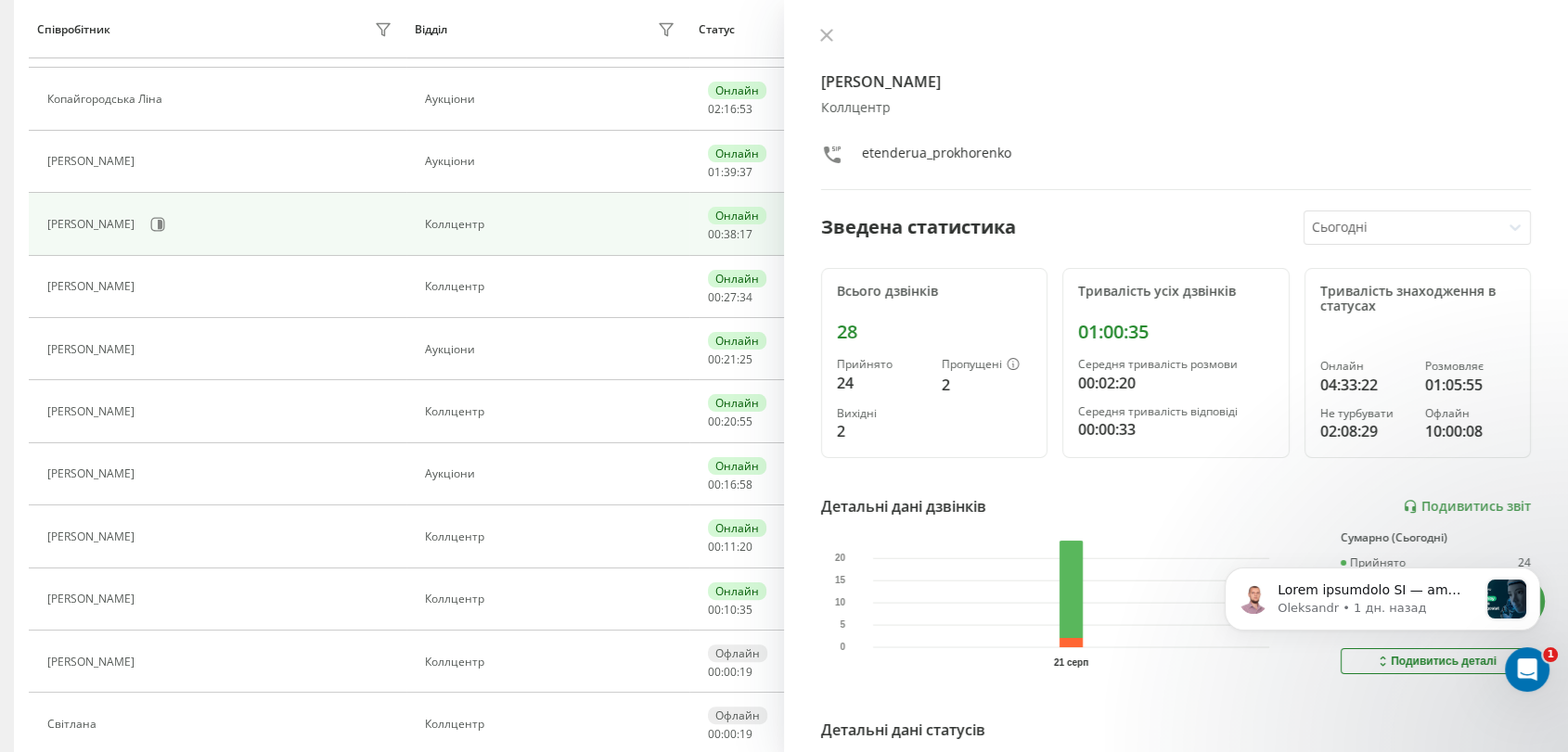
scroll to position [308, 0]
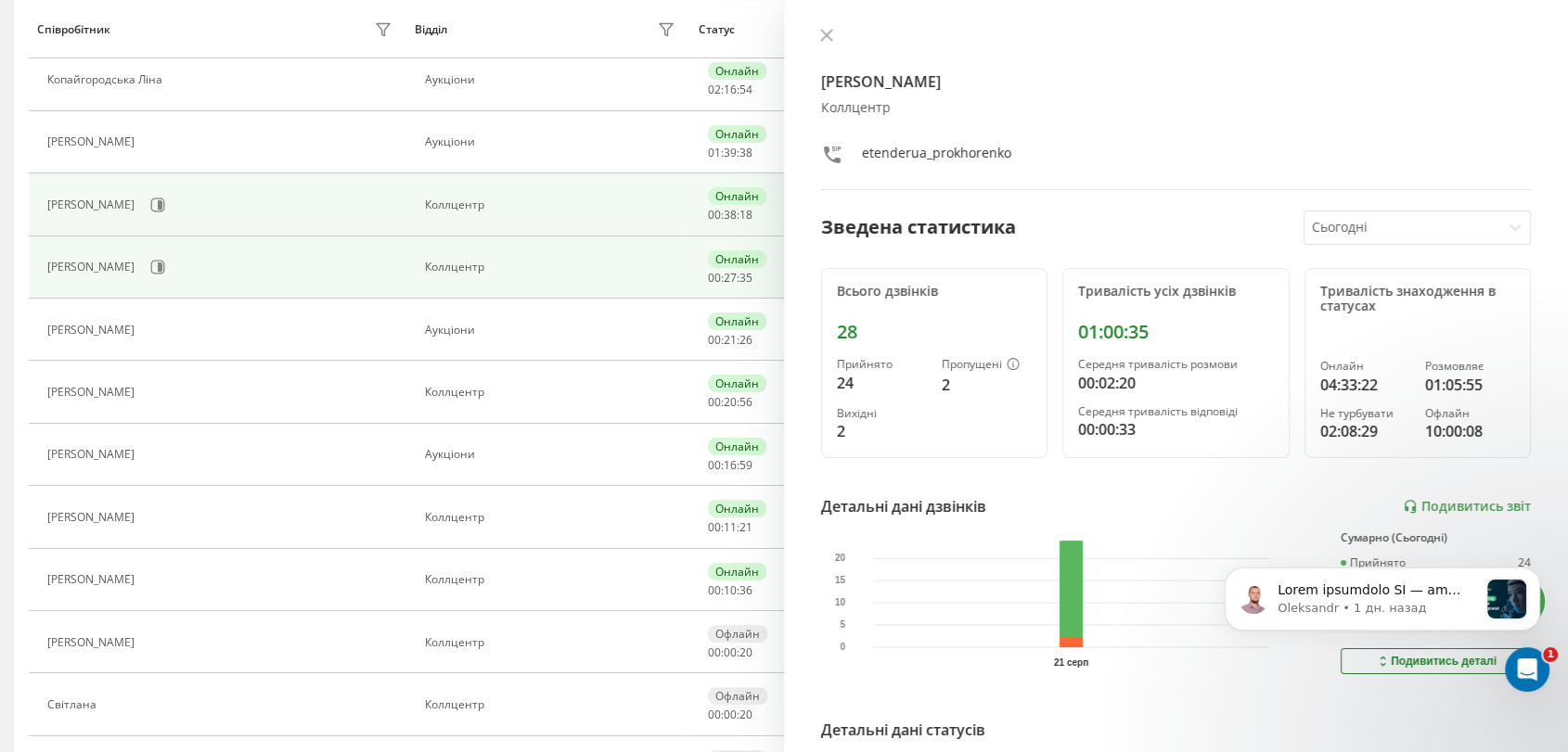
click at [141, 266] on div "[PERSON_NAME]" at bounding box center [221, 267] width 349 height 31
click at [150, 268] on icon at bounding box center [157, 266] width 15 height 15
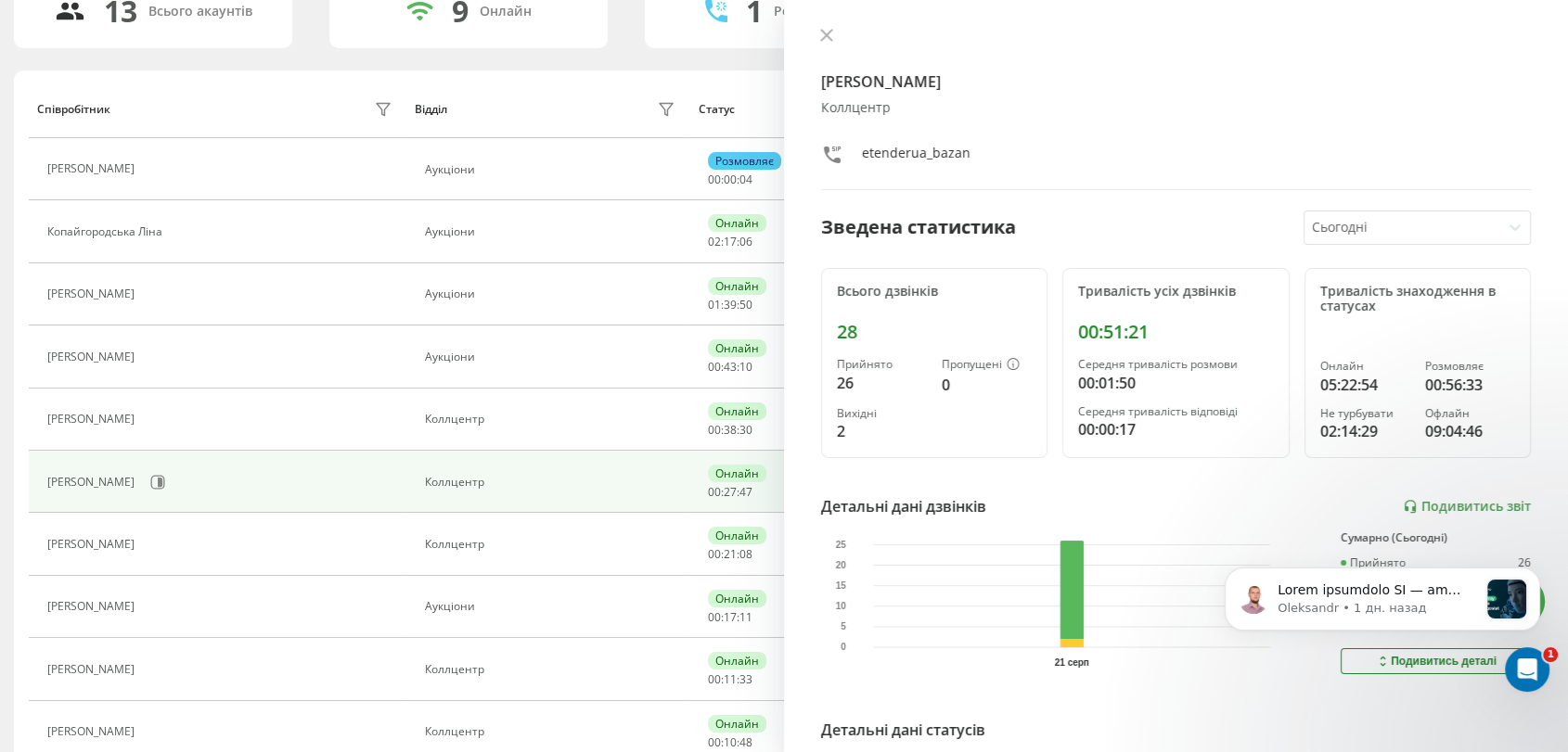
scroll to position [206, 0]
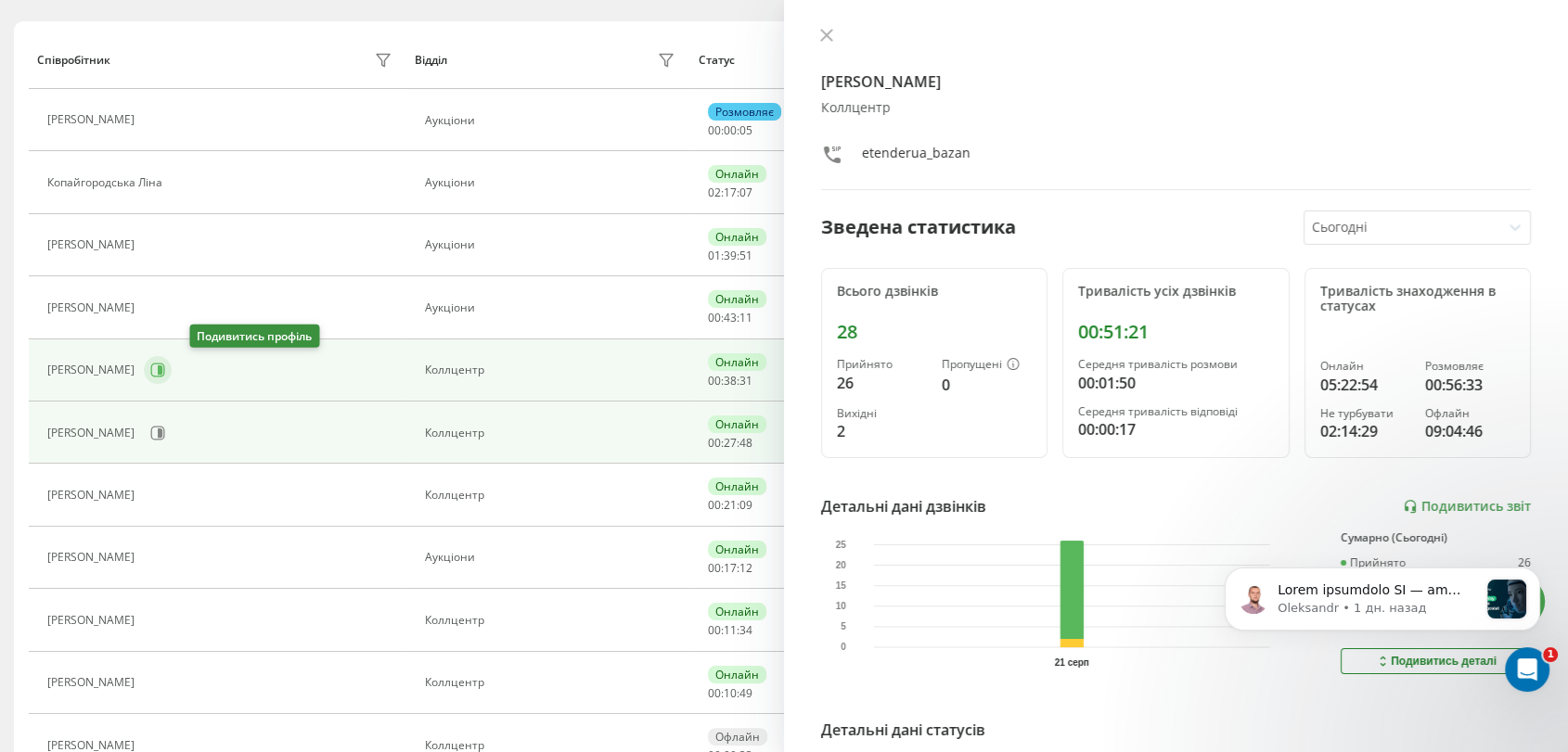
click at [166, 373] on icon at bounding box center [157, 369] width 15 height 15
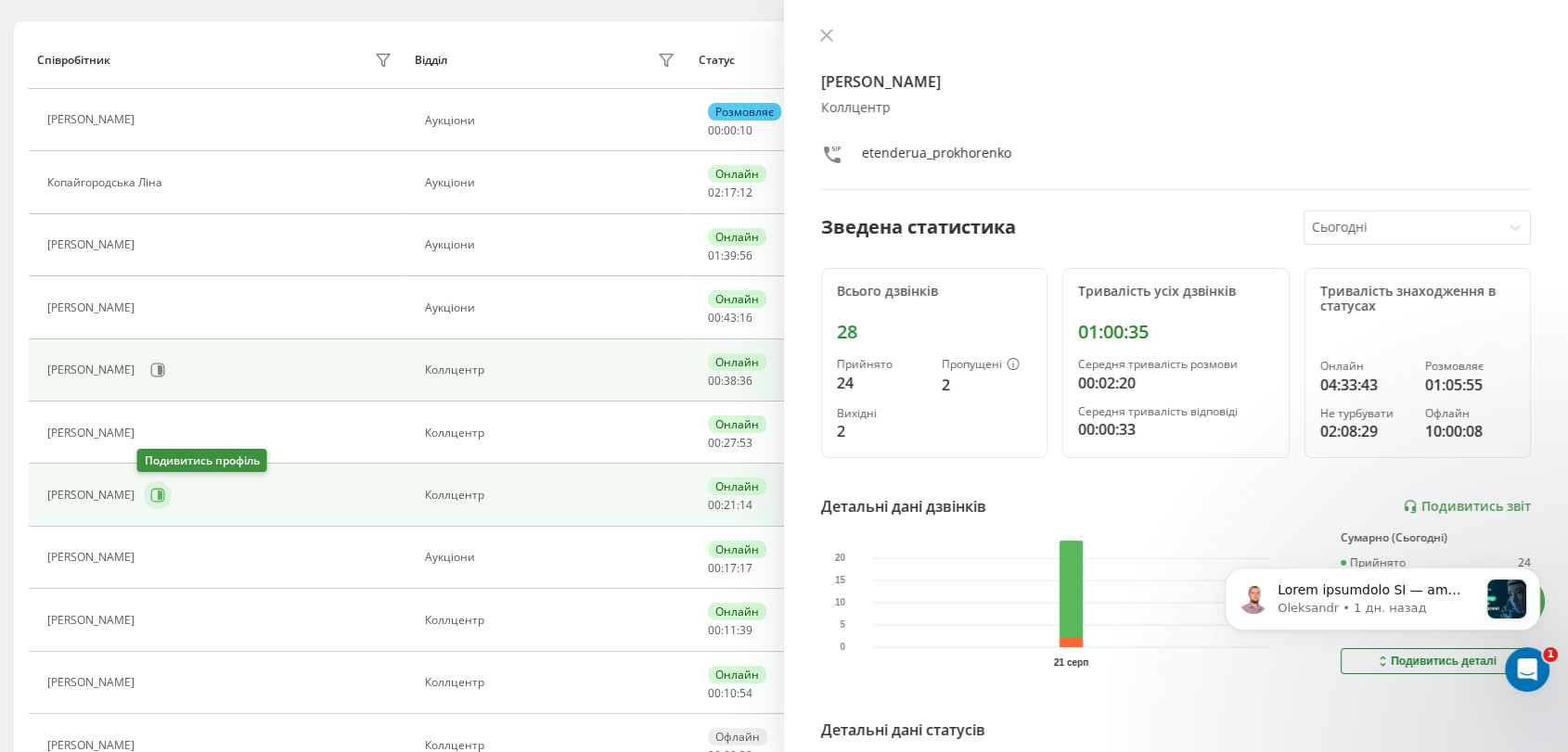
click at [158, 494] on icon at bounding box center [160, 494] width 5 height 9
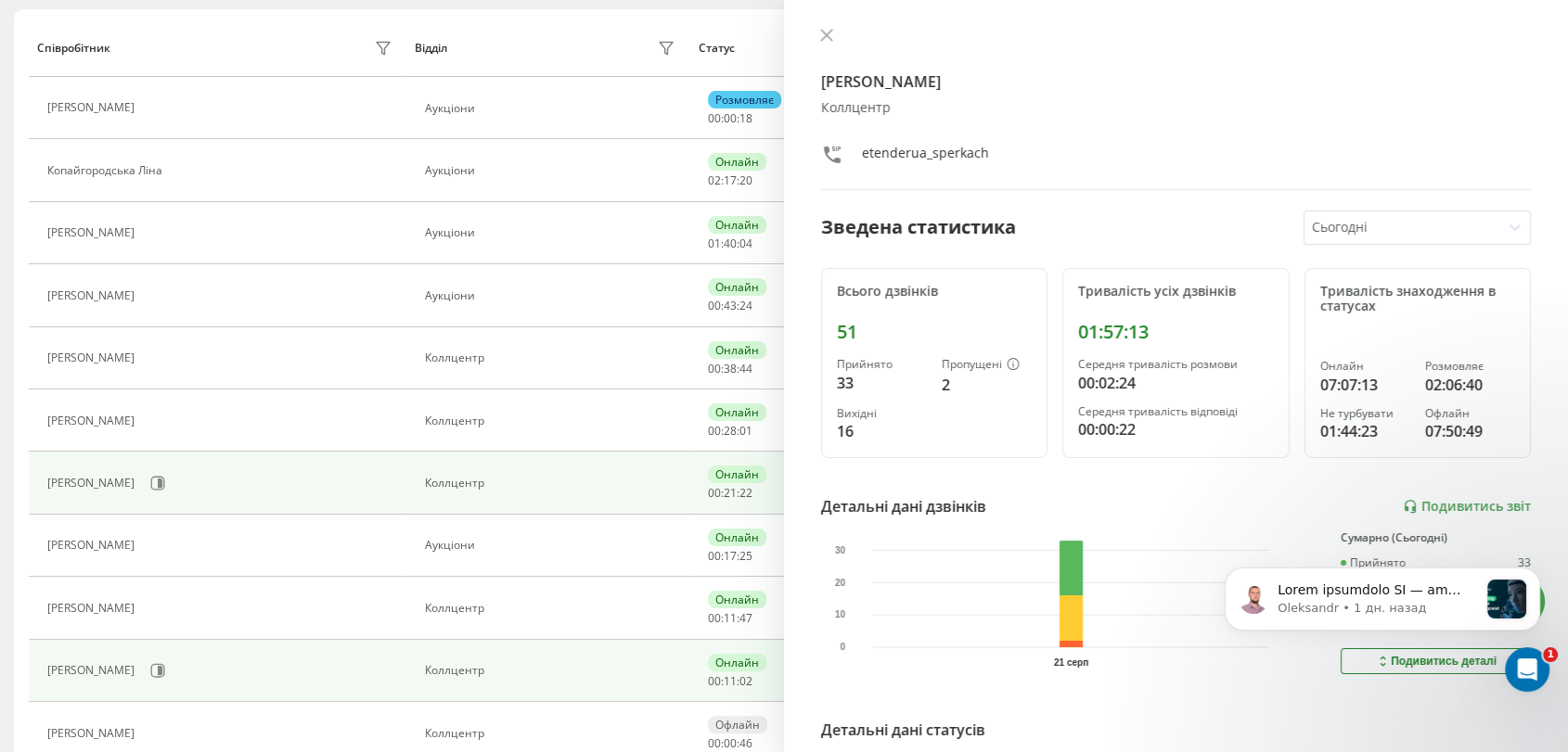
scroll to position [206, 0]
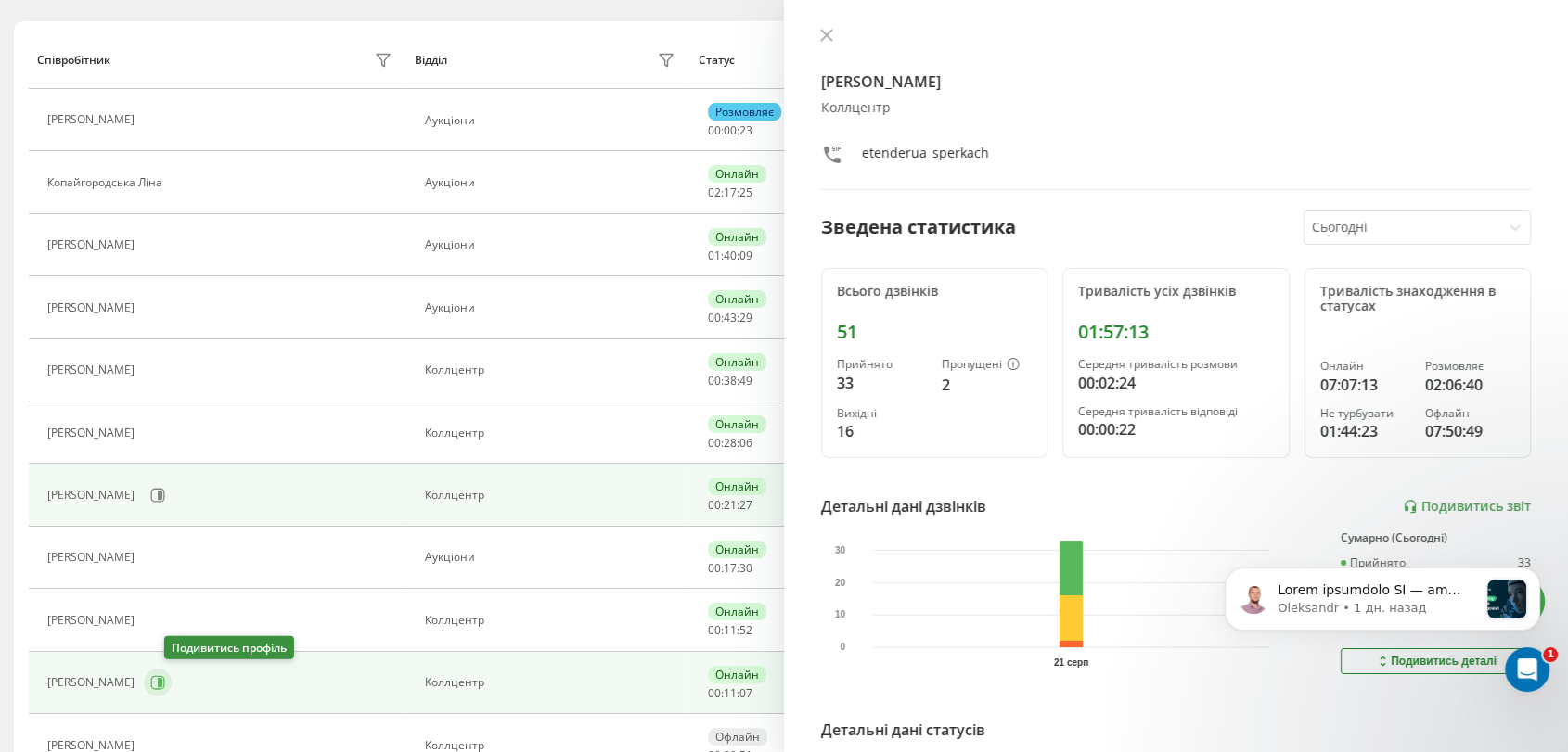
click at [166, 681] on icon at bounding box center [158, 682] width 14 height 14
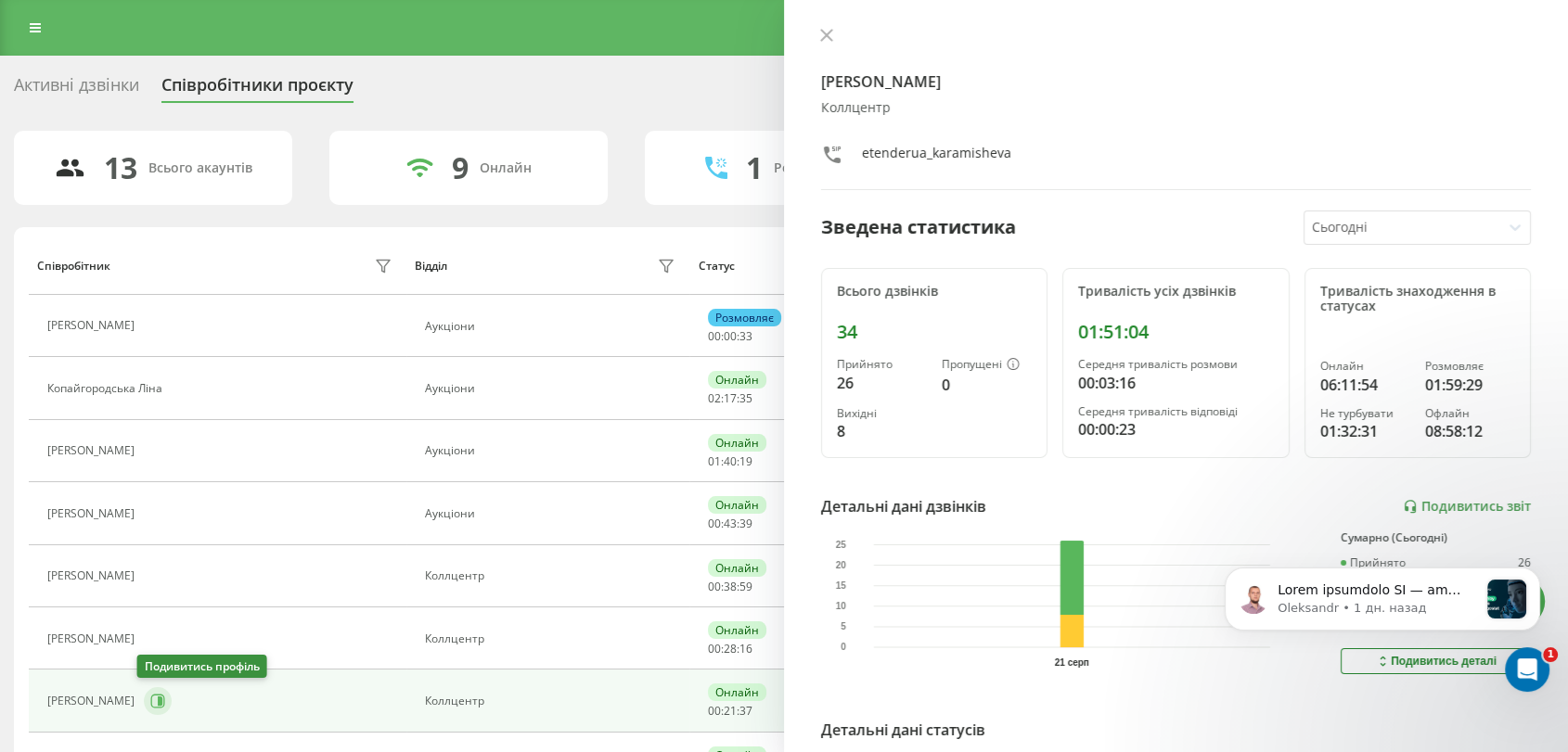
click at [150, 700] on icon at bounding box center [157, 700] width 15 height 15
